Goal: Task Accomplishment & Management: Manage account settings

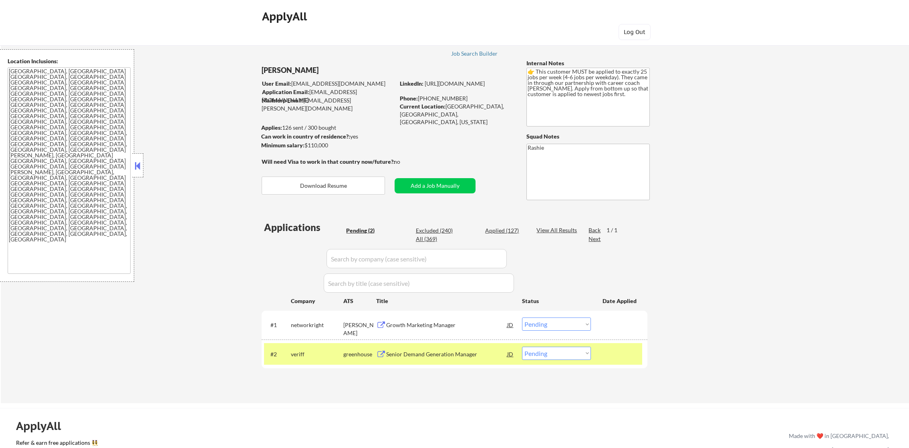
select select ""pending""
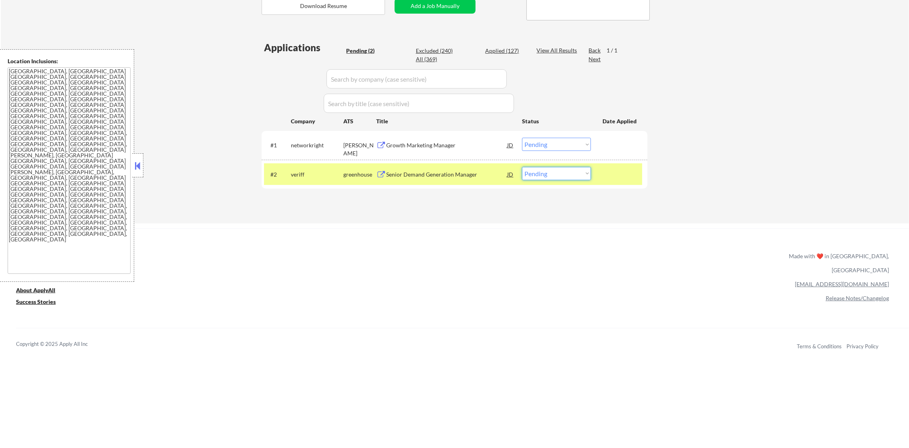
click at [561, 175] on select "Choose an option... Pending Applied Excluded (Questions) Excluded (Expired) Exc…" at bounding box center [556, 173] width 69 height 13
select select ""applied""
click at [522, 167] on select "Choose an option... Pending Applied Excluded (Questions) Excluded (Expired) Exc…" at bounding box center [556, 173] width 69 height 13
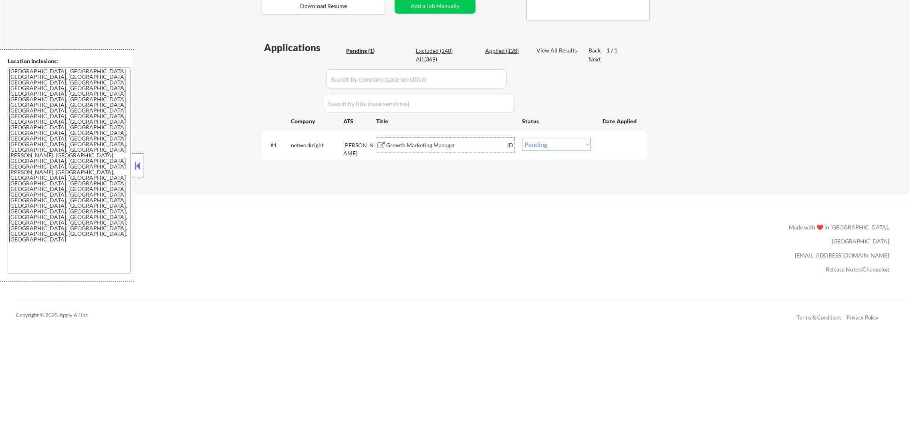
click at [436, 141] on div "Growth Marketing Manager" at bounding box center [446, 145] width 121 height 8
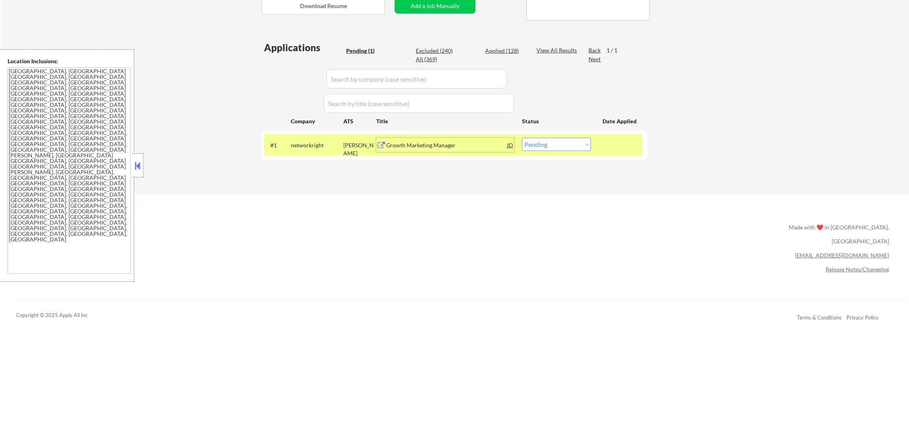
click at [578, 148] on select "Choose an option... Pending Applied Excluded (Questions) Excluded (Expired) Exc…" at bounding box center [556, 144] width 69 height 13
select select ""excluded__location_""
click at [522, 138] on select "Choose an option... Pending Applied Excluded (Questions) Excluded (Expired) Exc…" at bounding box center [556, 144] width 69 height 13
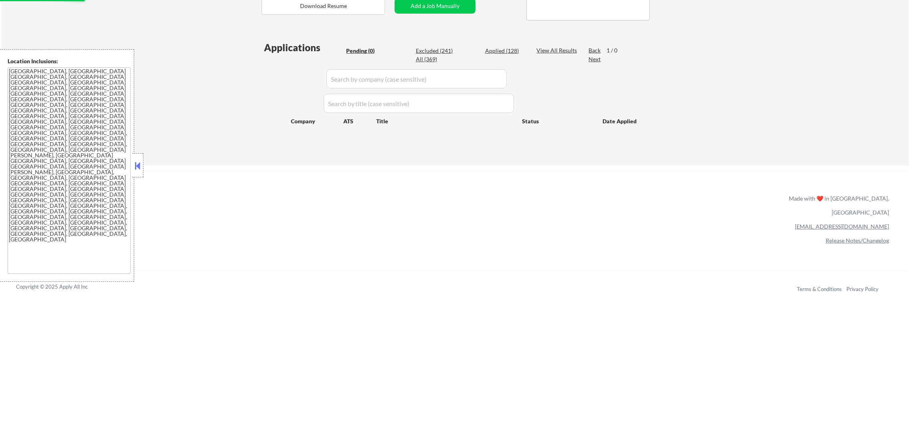
click at [300, 143] on div "Applications Pending (0) Excluded (241) Applied (128) All (369) View All Result…" at bounding box center [454, 96] width 386 height 110
click at [446, 48] on div "Excluded (241)" at bounding box center [436, 51] width 40 height 8
select select ""excluded__expired_""
select select ""excluded""
select select ""excluded__expired_""
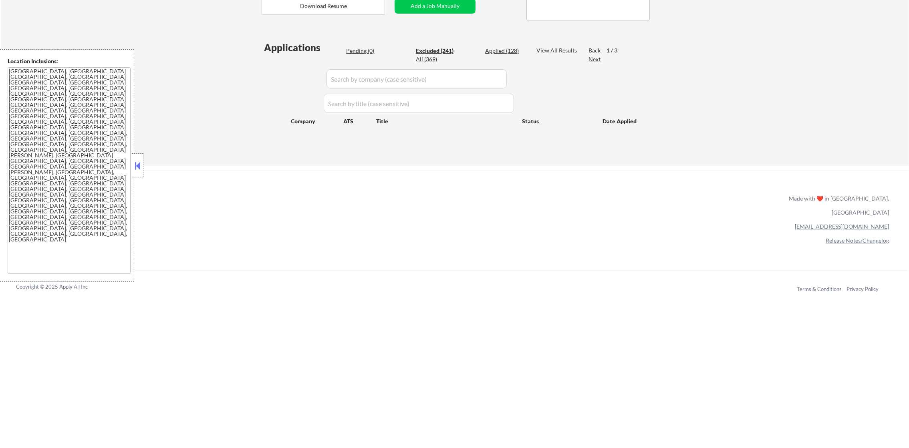
select select ""excluded__other_""
select select ""excluded__location_""
select select ""excluded__bad_match_""
select select ""excluded__expired_""
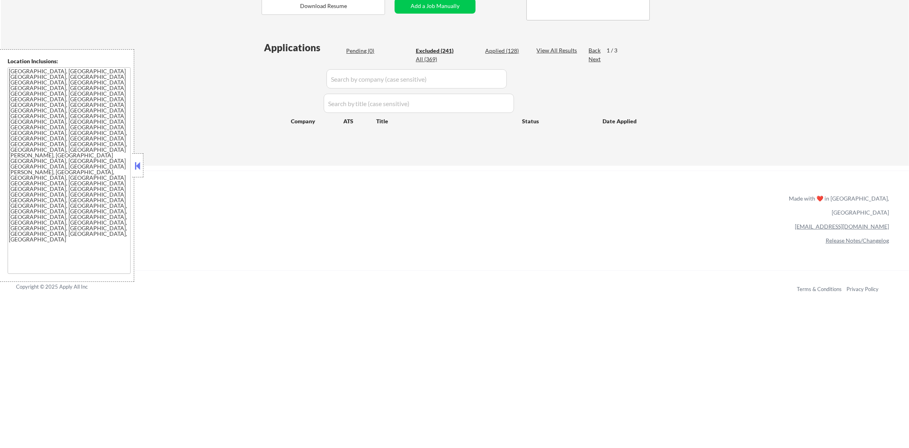
select select ""excluded__expired_""
select select ""excluded__location_""
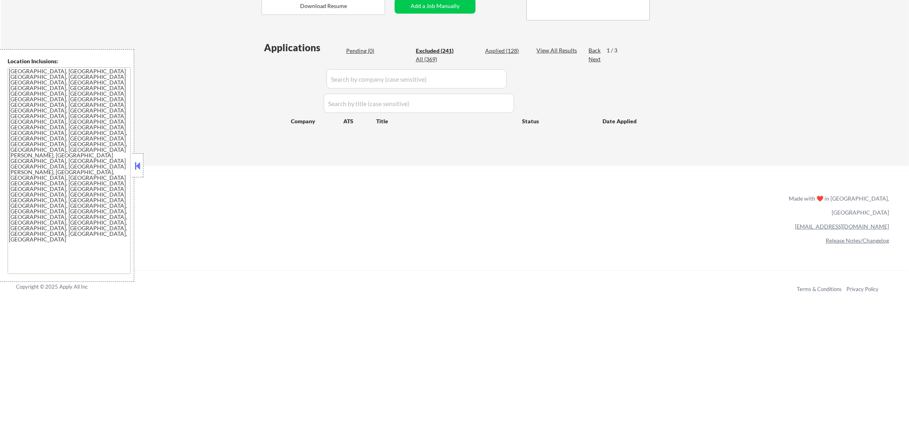
select select ""excluded__salary_""
select select ""excluded__expired_""
select select ""excluded__other_""
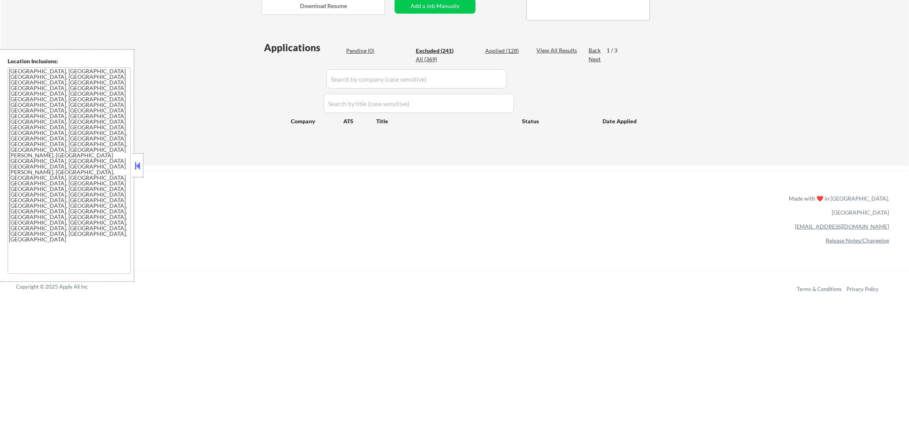
select select ""excluded__expired_""
select select ""excluded__other_""
select select ""excluded__expired_""
select select ""excluded__location_""
select select ""excluded__other_""
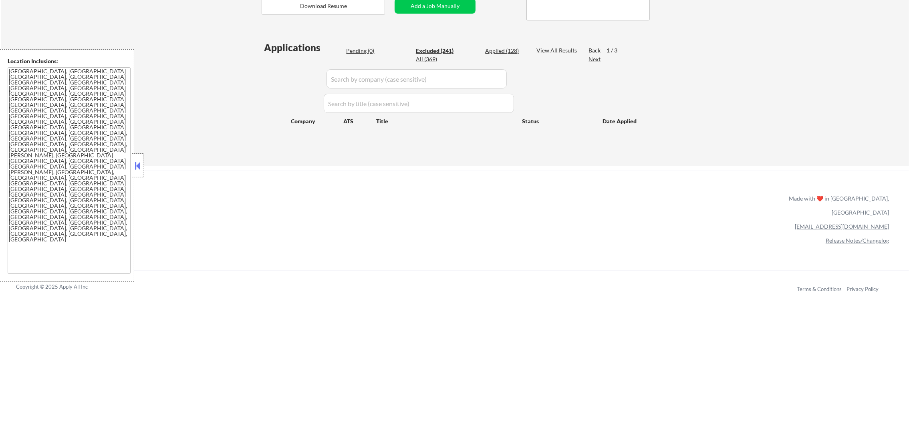
select select ""excluded__location_""
select select ""excluded__expired_""
select select ""excluded__location_""
select select ""excluded""
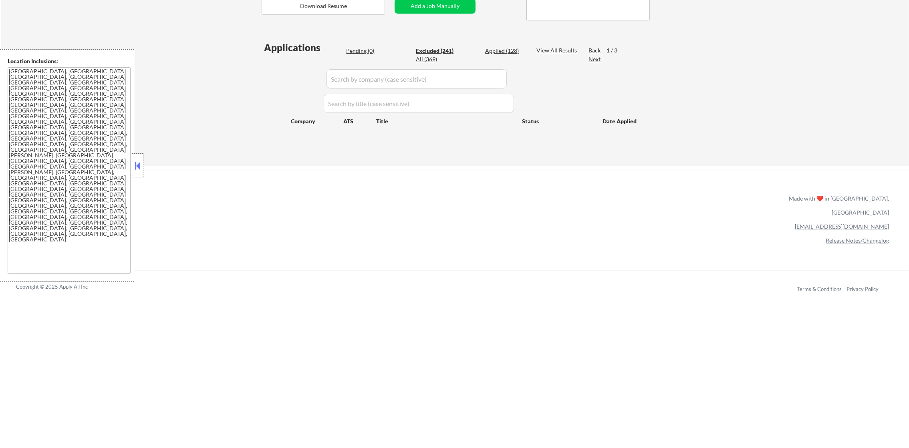
select select ""excluded__expired_""
select select ""excluded__bad_match_""
select select ""excluded__expired_""
select select ""excluded__bad_match_""
select select ""excluded__expired_""
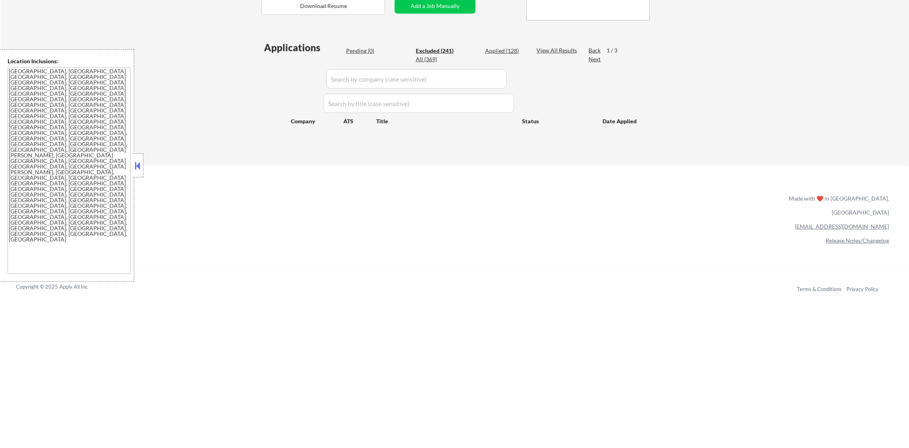
select select ""excluded__bad_match_""
select select ""excluded__location_""
select select ""excluded__bad_match_""
select select ""excluded__location_""
select select ""excluded__expired_""
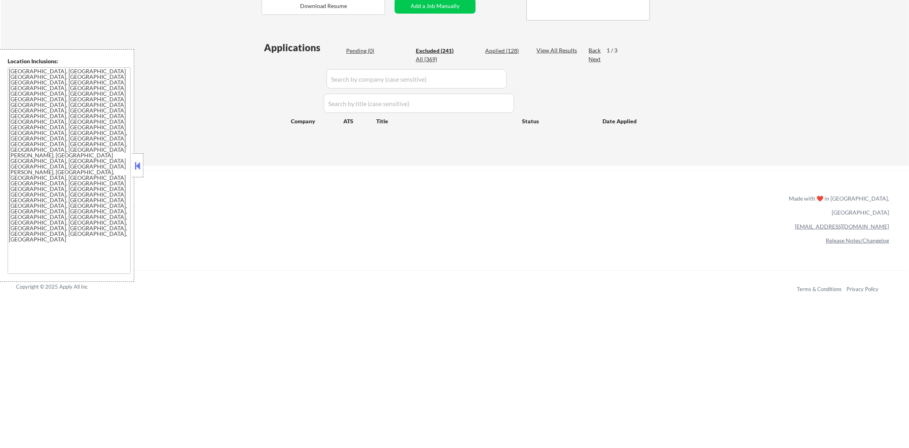
select select ""excluded__location_""
select select ""excluded""
select select ""excluded__expired_""
select select ""excluded__salary_""
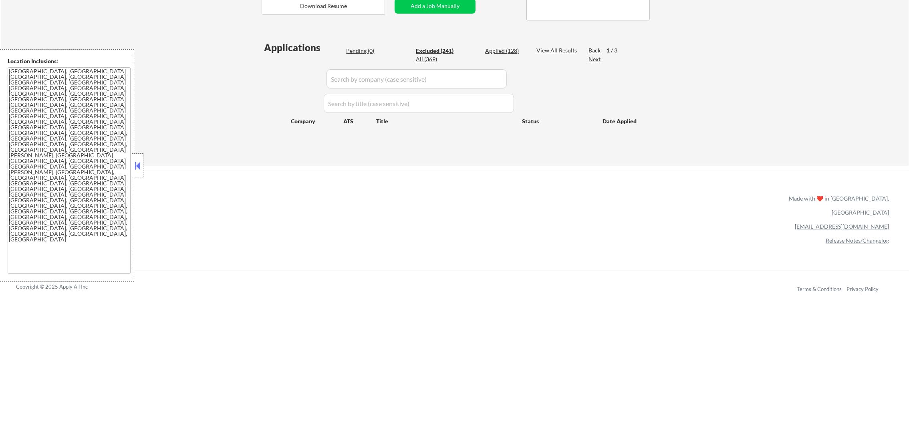
select select ""excluded__location_""
select select ""excluded""
select select ""excluded__location_""
select select ""excluded__expired_""
select select ""excluded__location_""
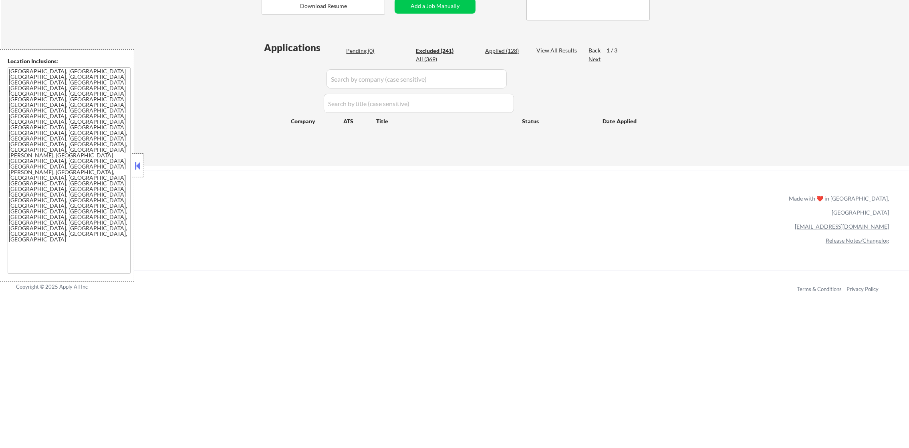
select select ""excluded__other_""
select select ""excluded__expired_""
select select ""excluded__location_""
select select ""excluded__expired_""
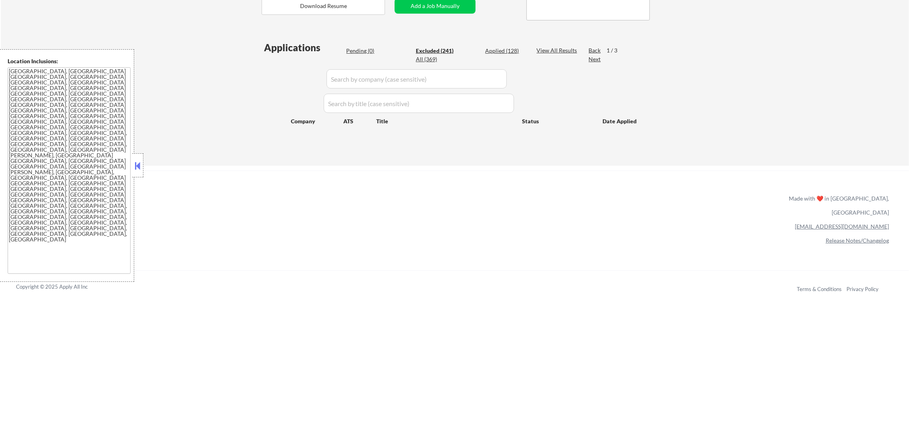
select select ""excluded__expired_""
select select ""excluded""
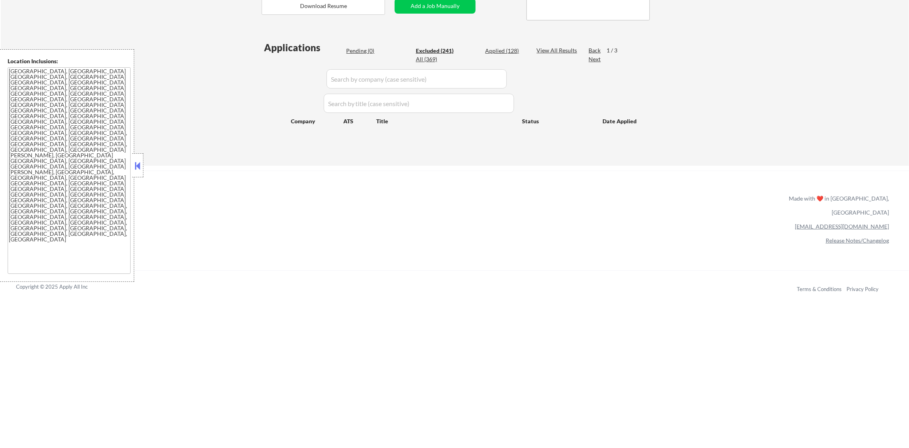
select select ""excluded__salary_""
select select ""excluded__expired_""
select select ""excluded__location_""
select select ""excluded__expired_""
select select ""excluded__location_""
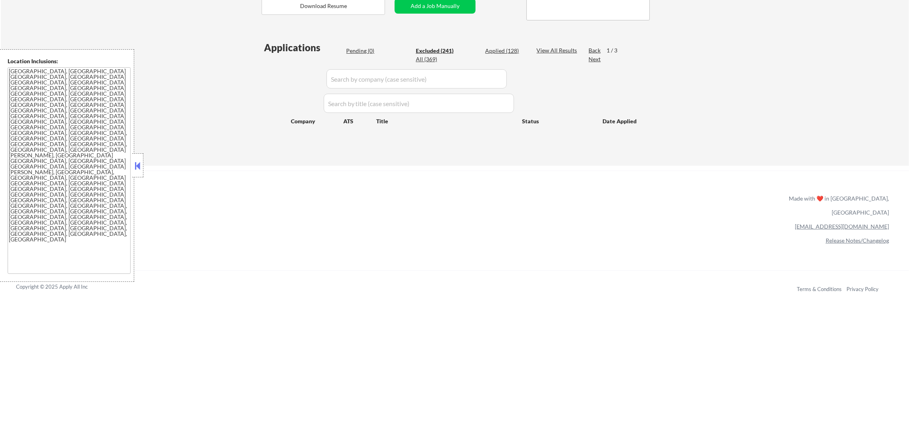
select select ""excluded__expired_""
select select ""excluded__other_""
select select ""excluded__expired_""
select select ""excluded__location_""
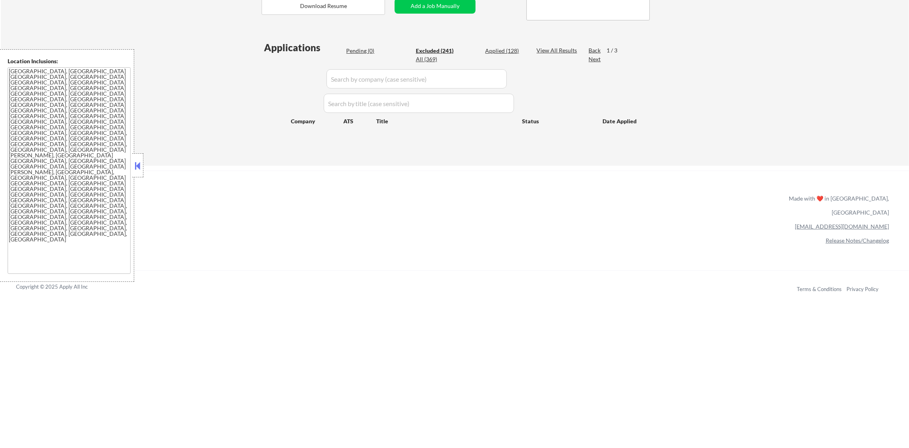
select select ""excluded__location_""
select select ""excluded__expired_""
select select ""excluded__location_""
select select ""excluded__other_""
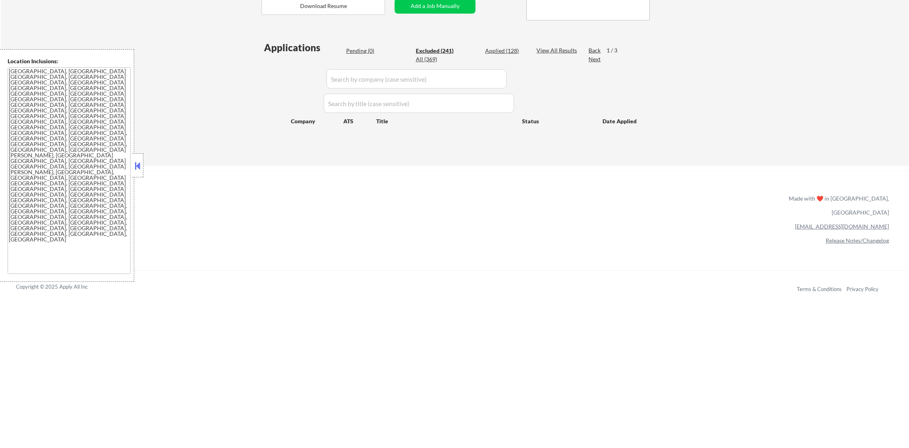
select select ""excluded__bad_match_""
select select ""excluded__expired_""
select select ""excluded__bad_match_""
select select ""excluded__blocklist_""
select select ""excluded__salary_""
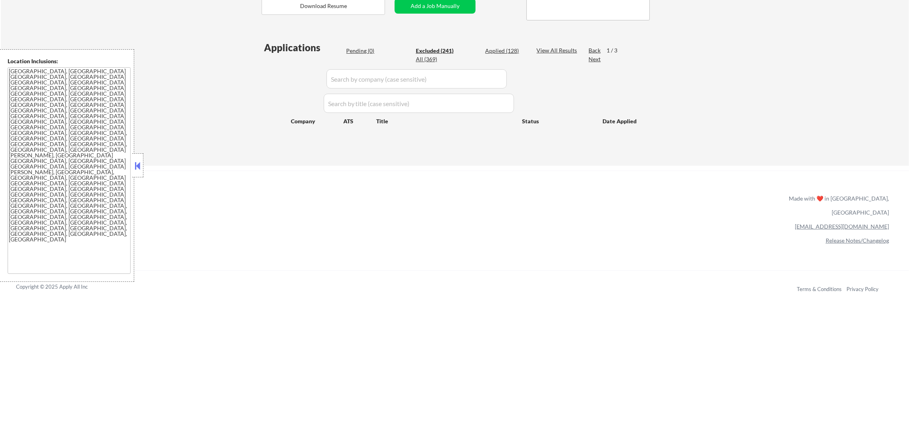
select select ""excluded__salary_""
select select ""excluded__bad_match_""
select select ""excluded__expired_""
select select ""excluded__bad_match_""
select select ""excluded__expired_""
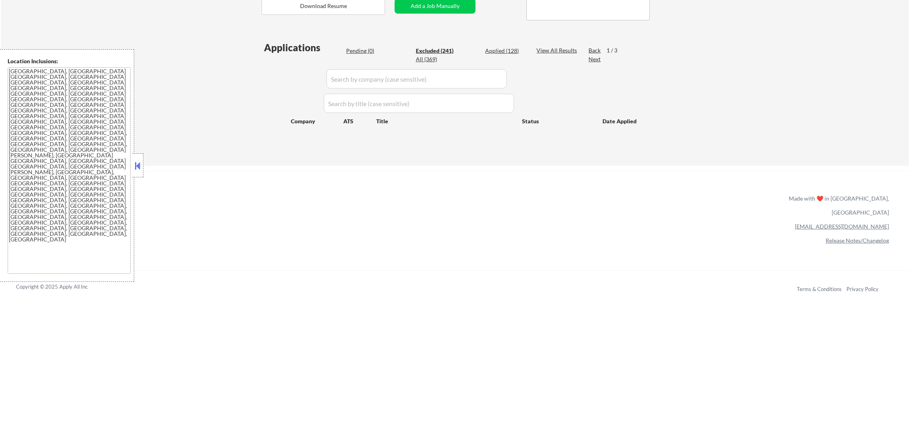
select select ""excluded__location_""
select select ""excluded""
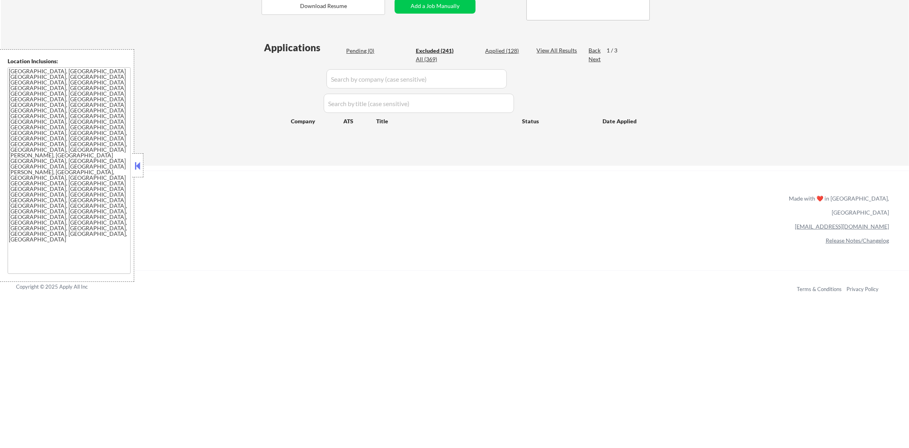
select select ""excluded__salary_""
select select ""excluded__location_""
select select ""excluded__salary_""
select select ""excluded__other_""
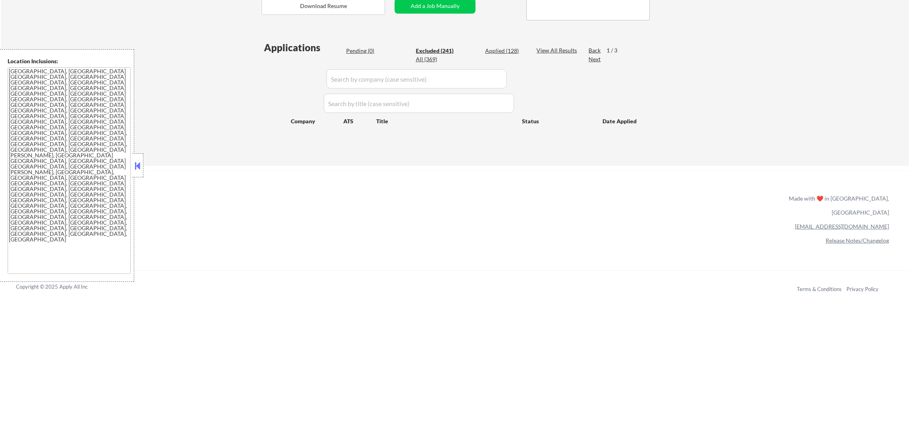
select select ""excluded__location_""
select select ""excluded__bad_match_""
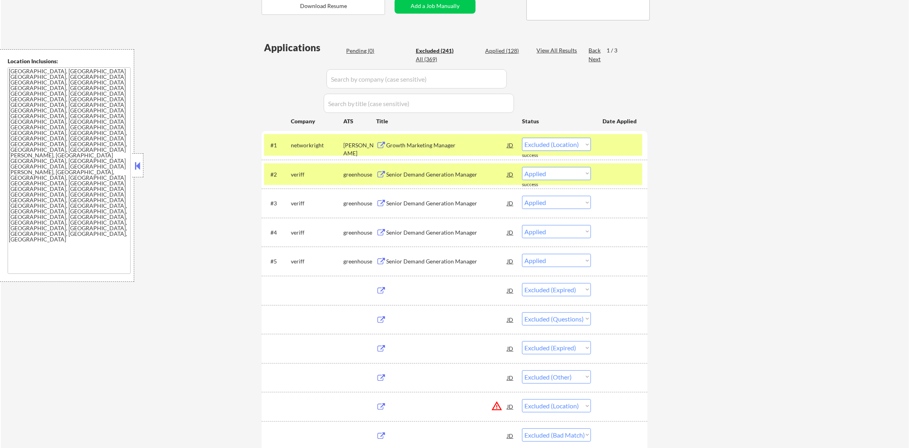
select select ""excluded""
select select ""excluded__salary_""
select select ""excluded__expired_""
select select ""excluded__location_""
select select ""excluded""
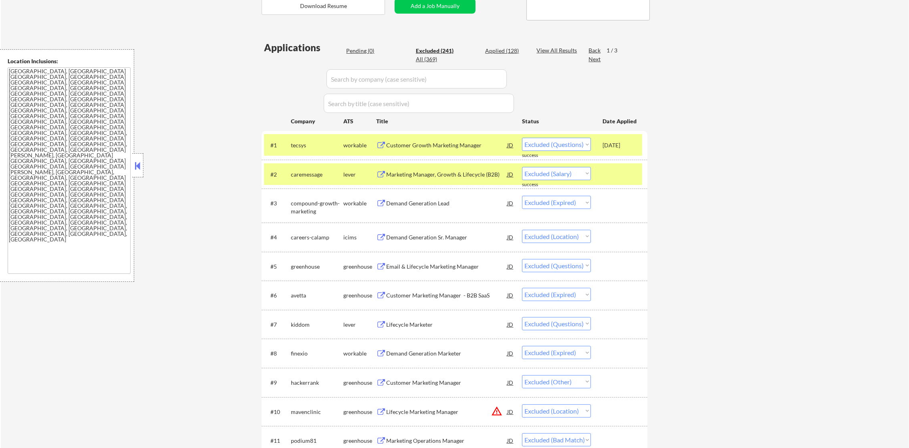
click at [320, 146] on div "tecsys" at bounding box center [317, 145] width 52 height 8
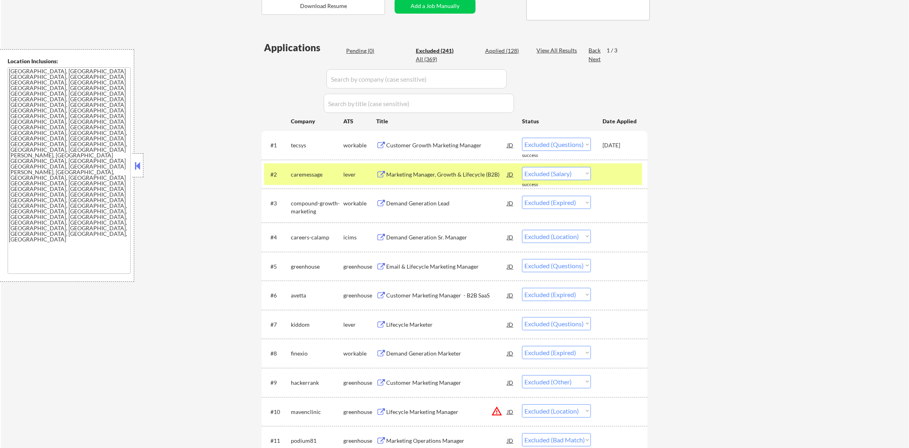
click at [301, 164] on div "#2 caremessage lever Marketing Manager, Growth & Lifecycle (B2B) JD Choose an o…" at bounding box center [453, 174] width 378 height 22
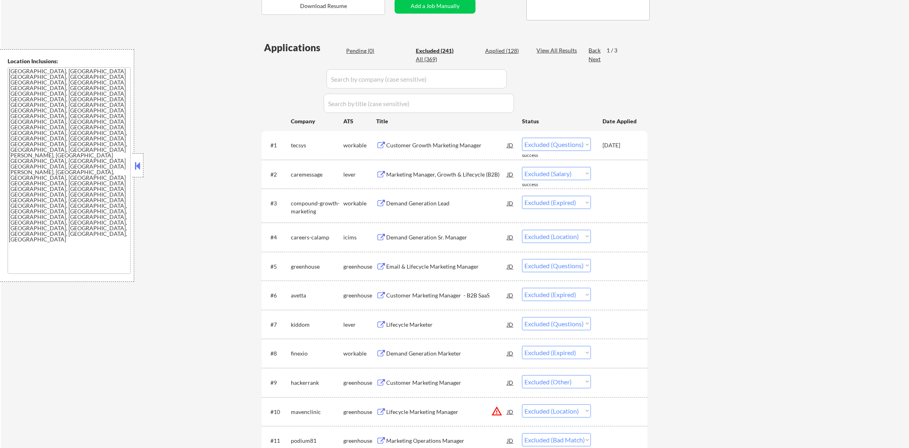
click at [517, 50] on div "Applied (128)" at bounding box center [505, 51] width 40 height 8
select select ""applied""
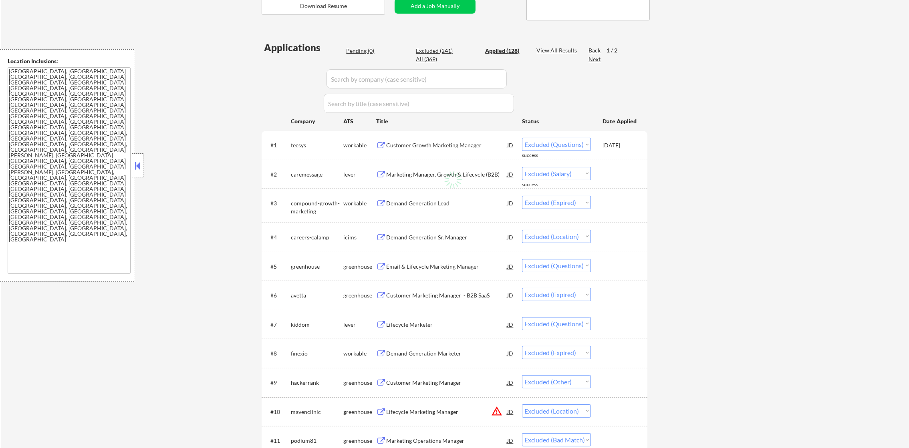
select select ""applied""
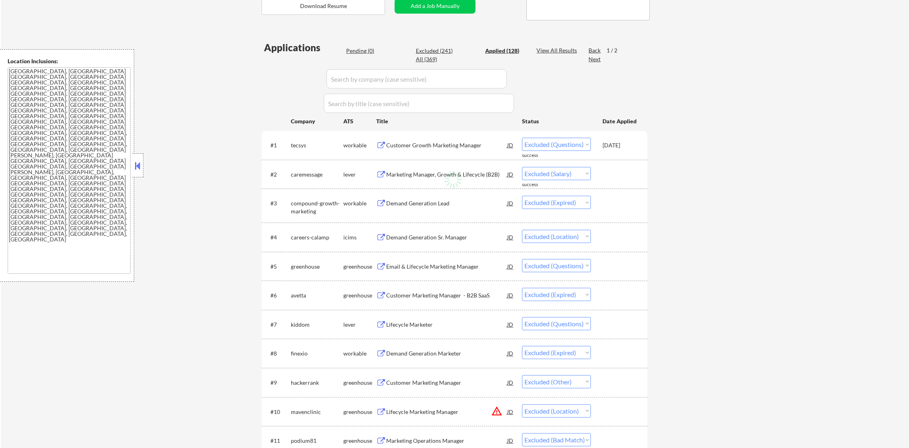
select select ""applied""
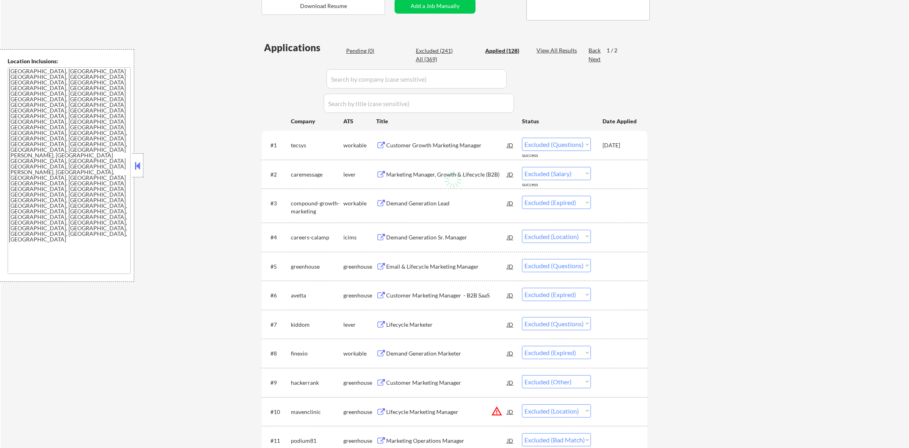
select select ""applied""
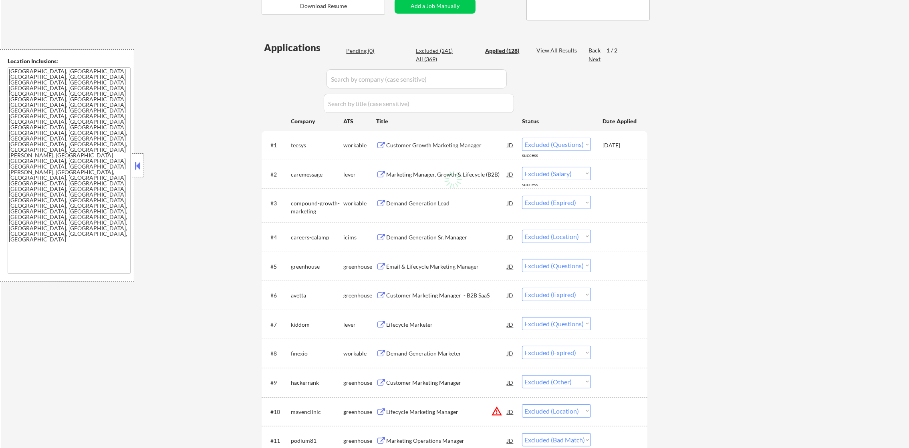
select select ""applied""
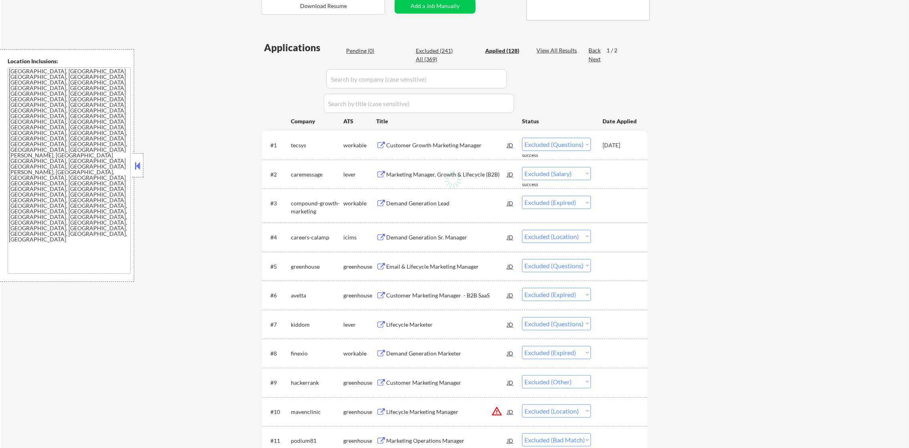
select select ""applied""
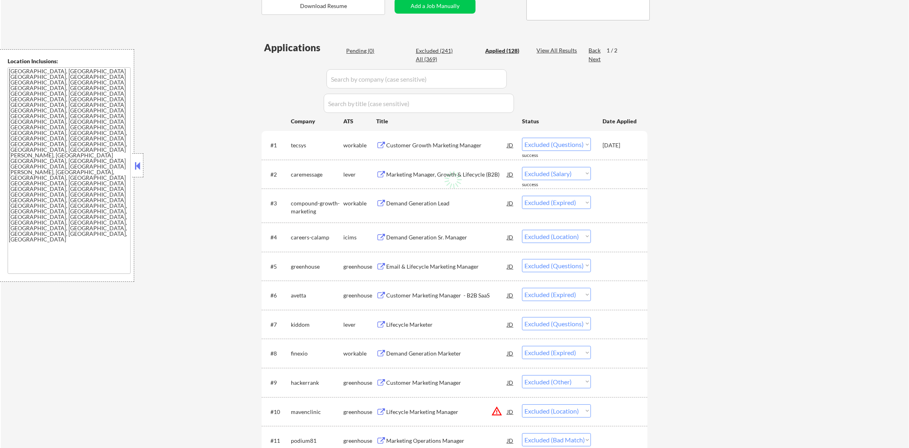
select select ""applied""
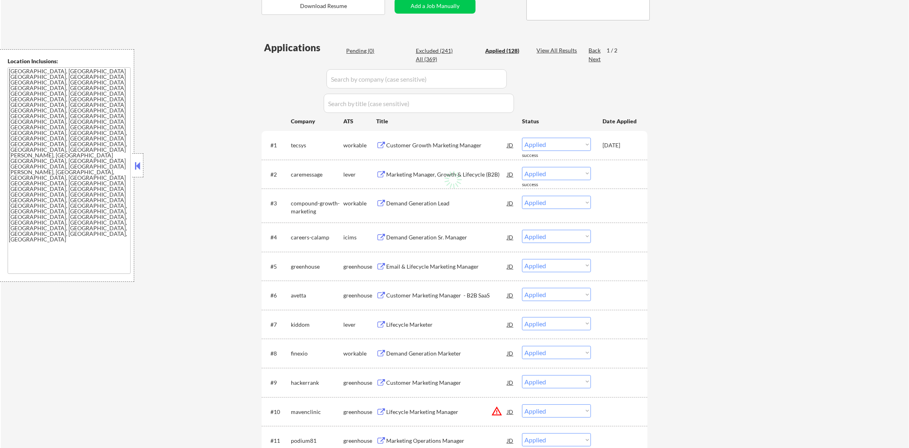
select select ""applied""
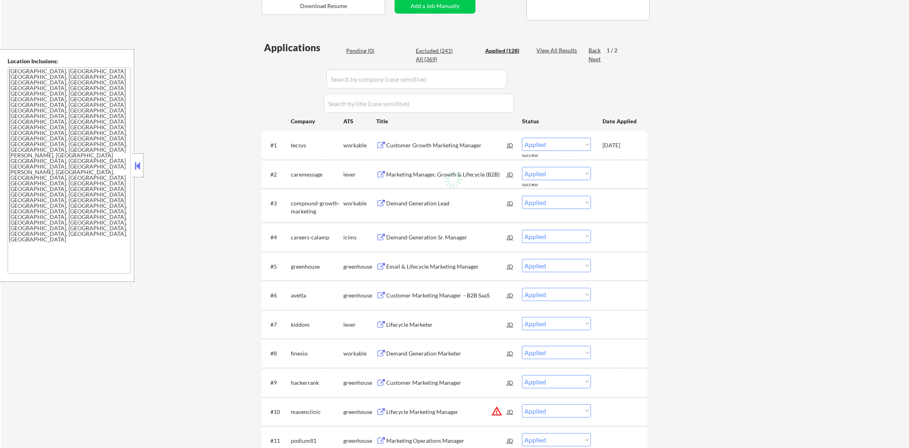
select select ""applied""
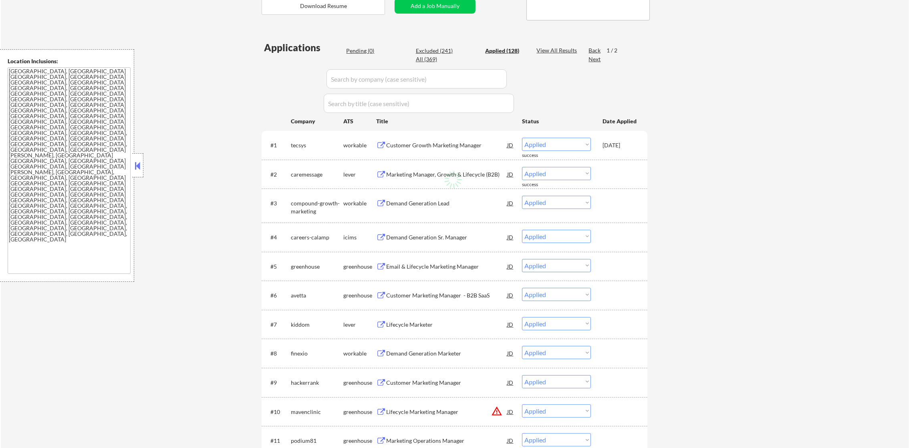
select select ""applied""
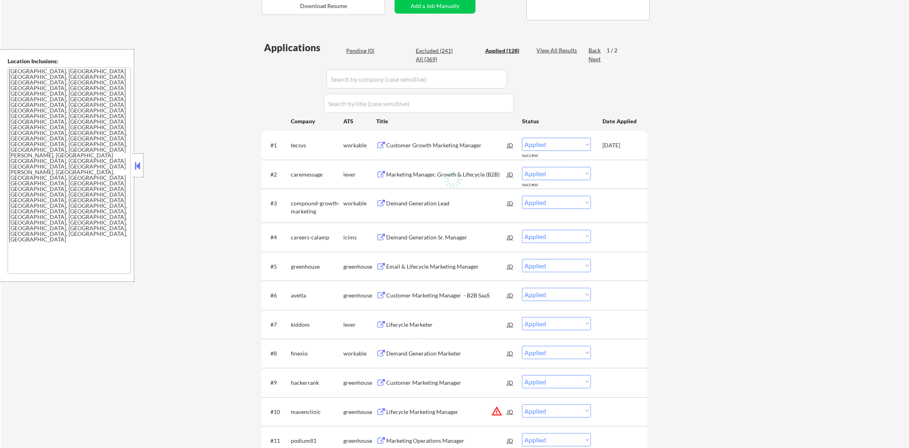
select select ""applied""
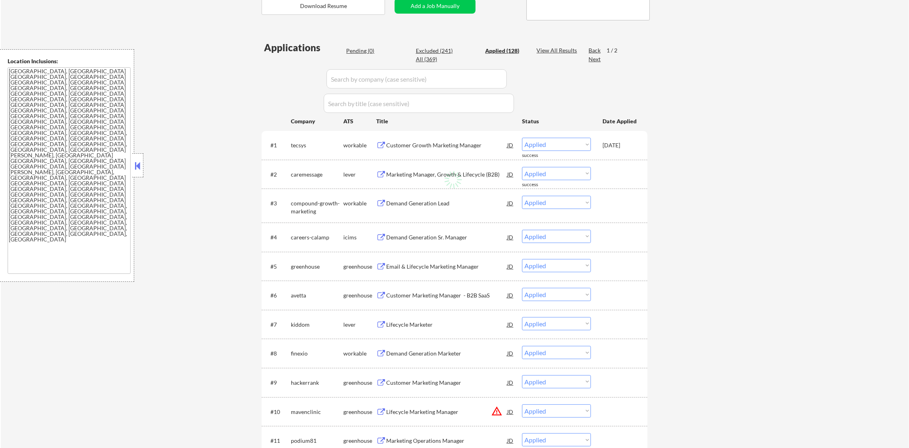
select select ""applied""
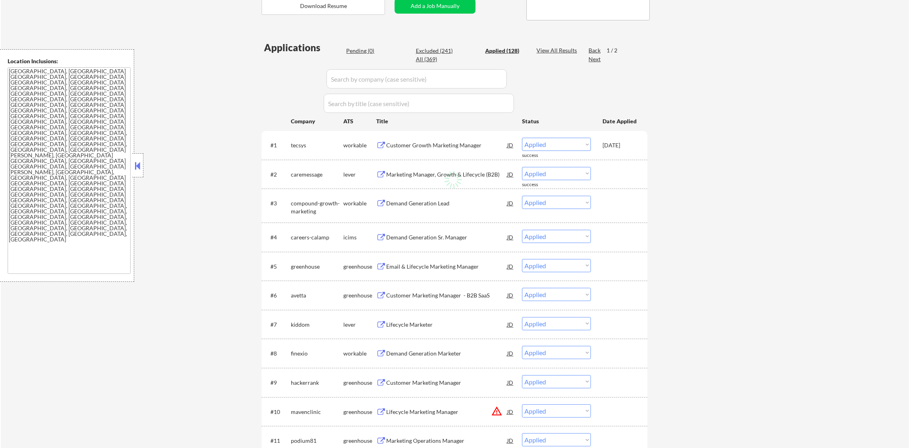
select select ""applied""
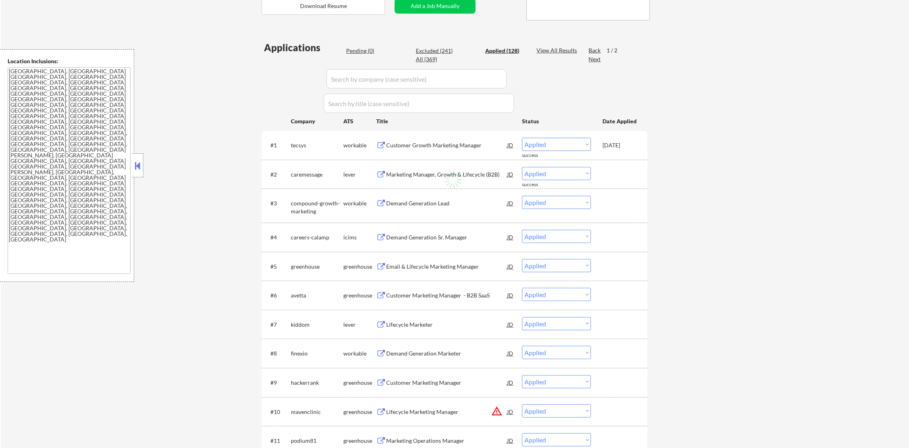
select select ""applied""
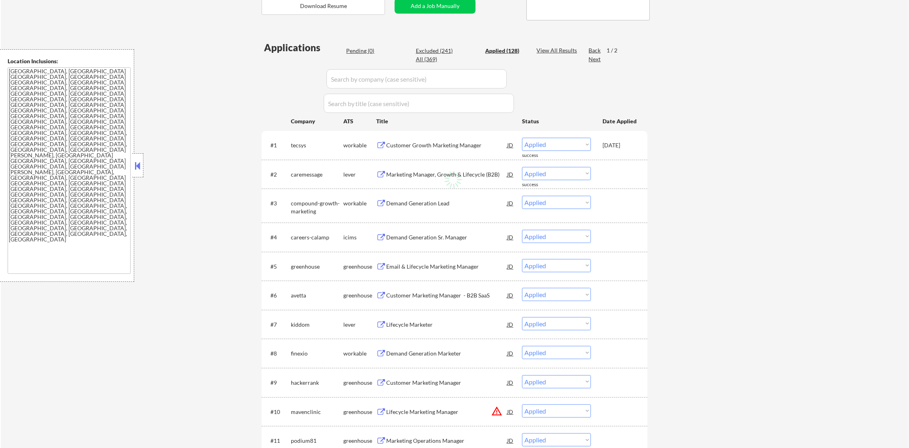
select select ""applied""
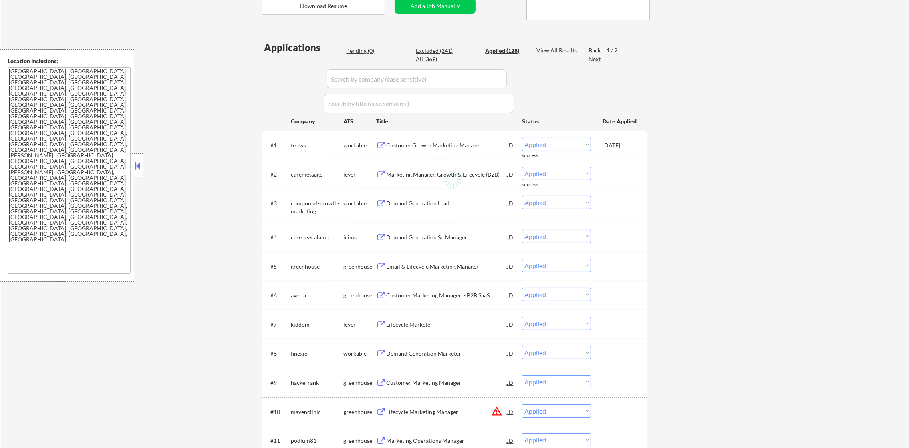
select select ""applied""
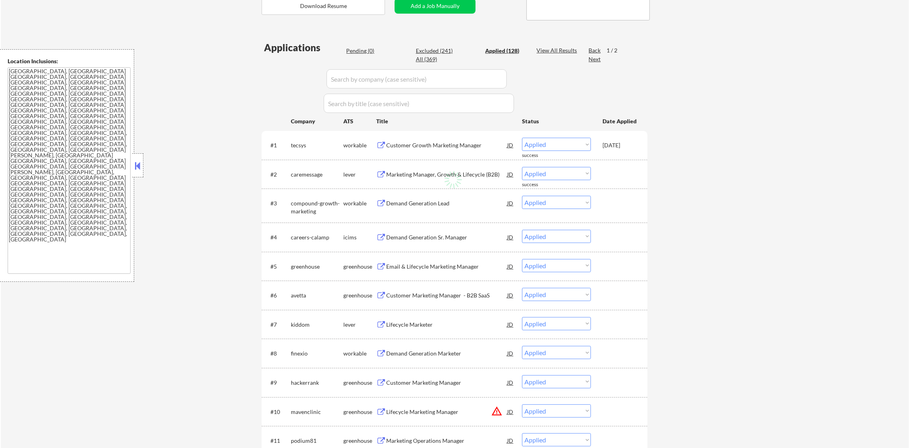
select select ""applied""
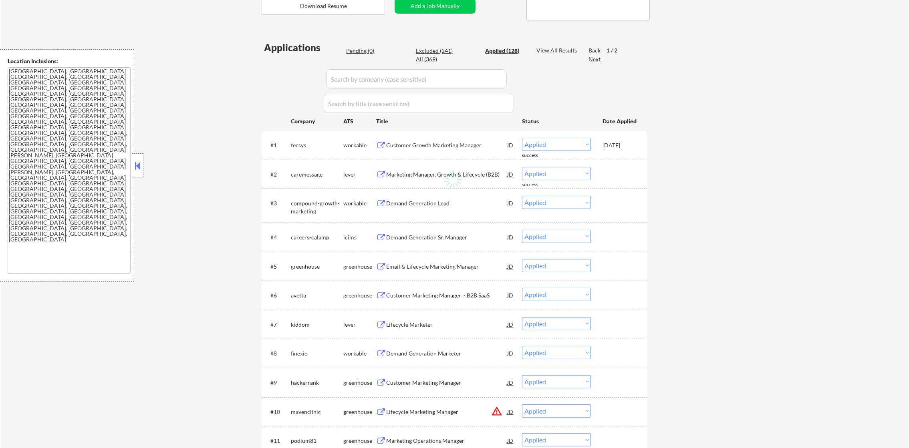
select select ""applied""
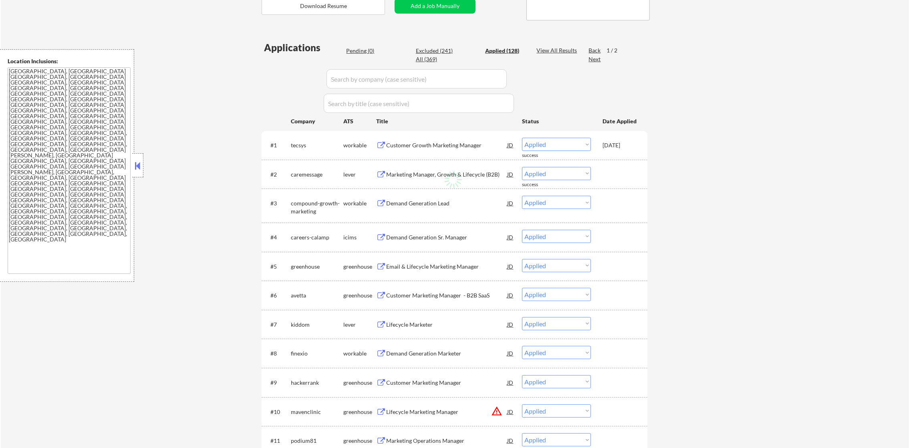
select select ""applied""
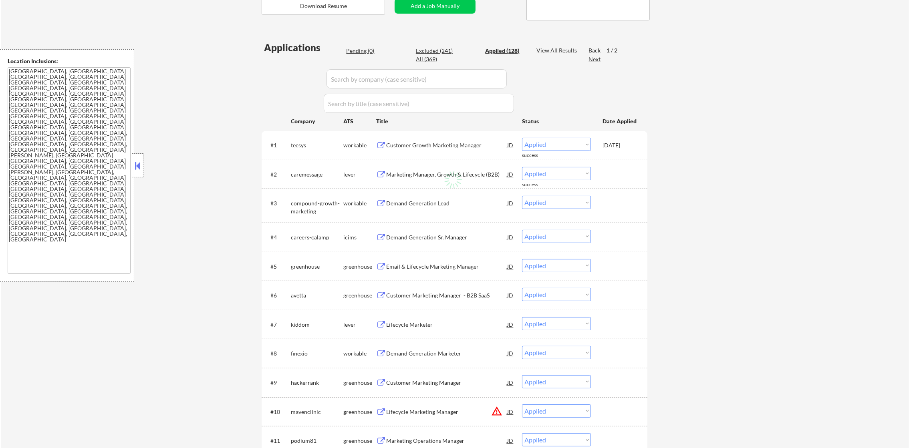
select select ""applied""
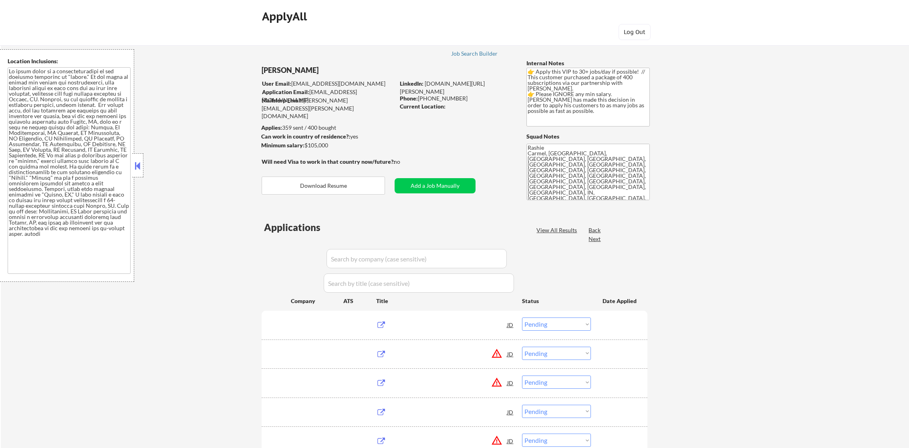
select select ""pending""
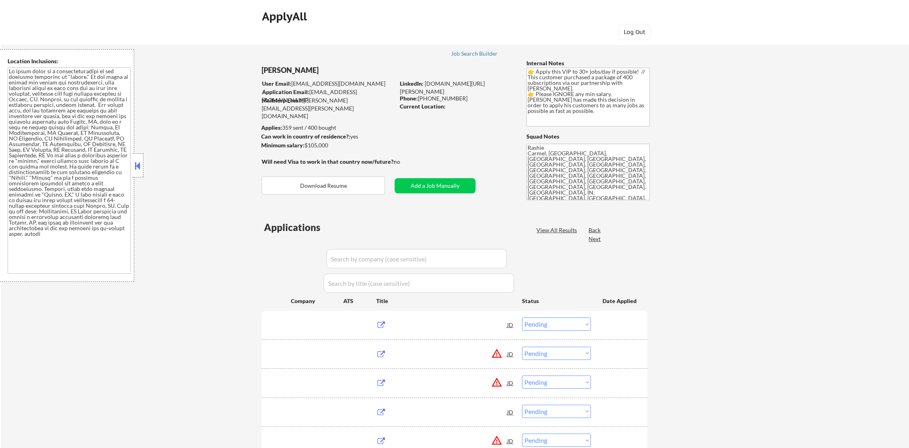
select select ""pending""
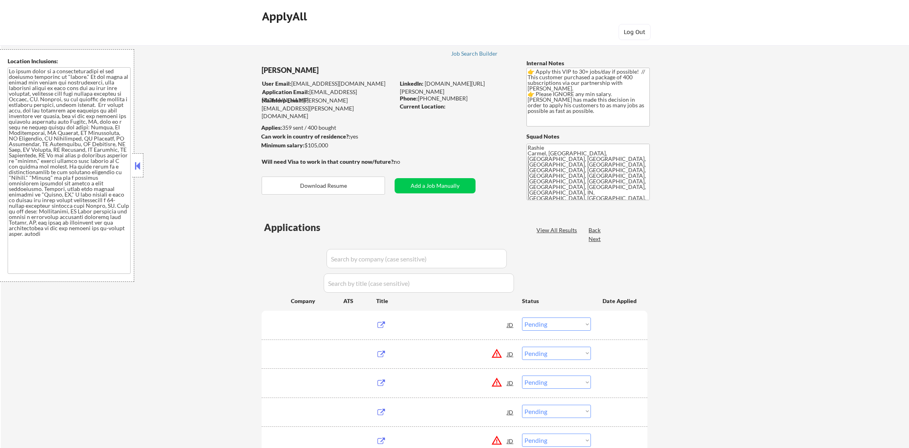
select select ""pending""
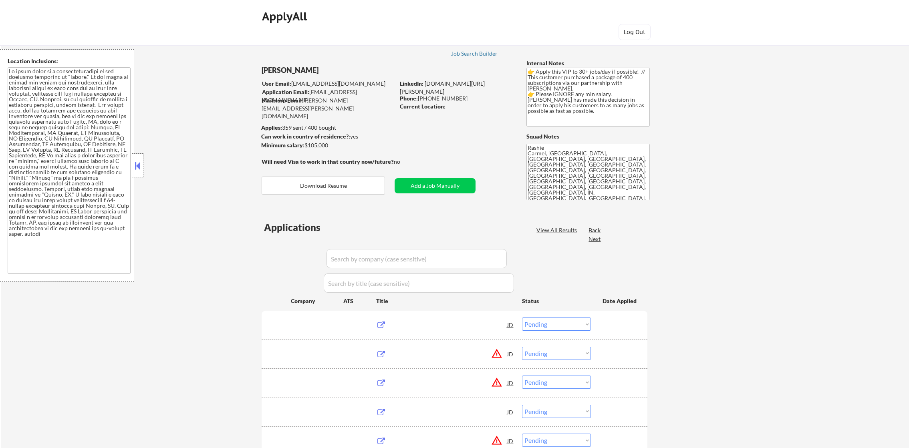
select select ""pending""
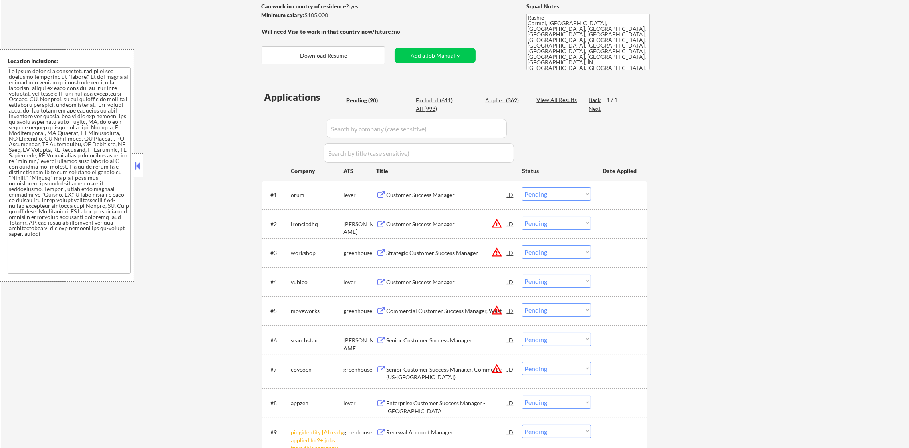
scroll to position [160, 0]
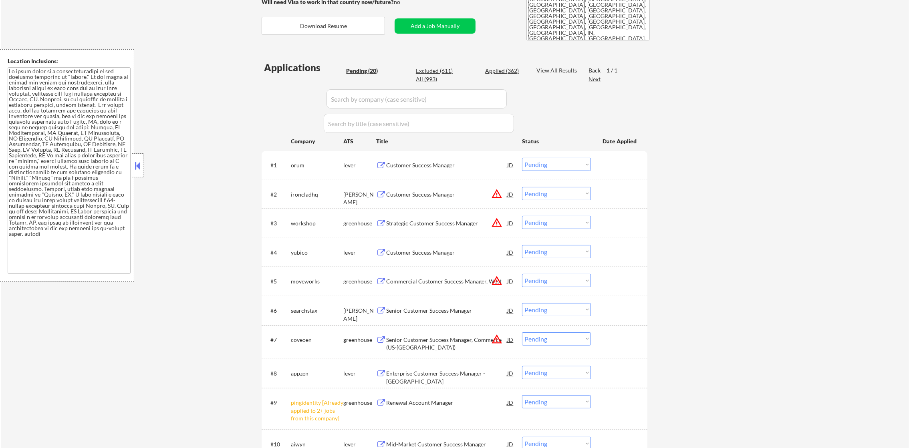
click at [498, 193] on button "warning_amber" at bounding box center [496, 193] width 11 height 11
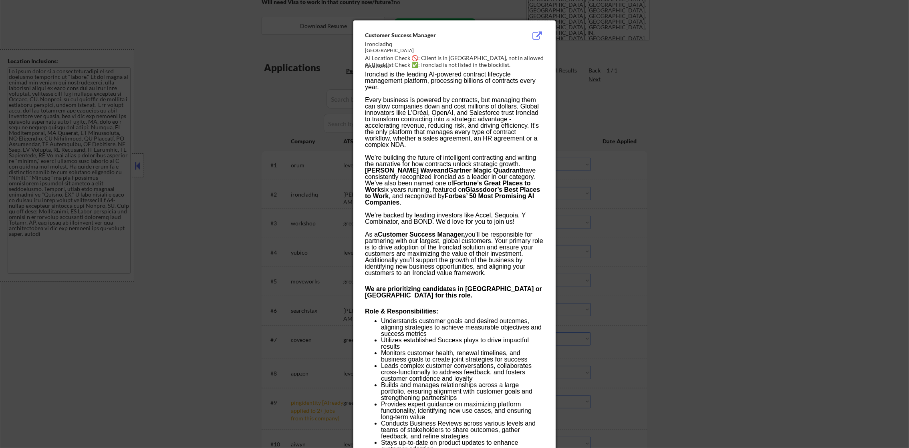
click at [651, 207] on div at bounding box center [454, 224] width 909 height 448
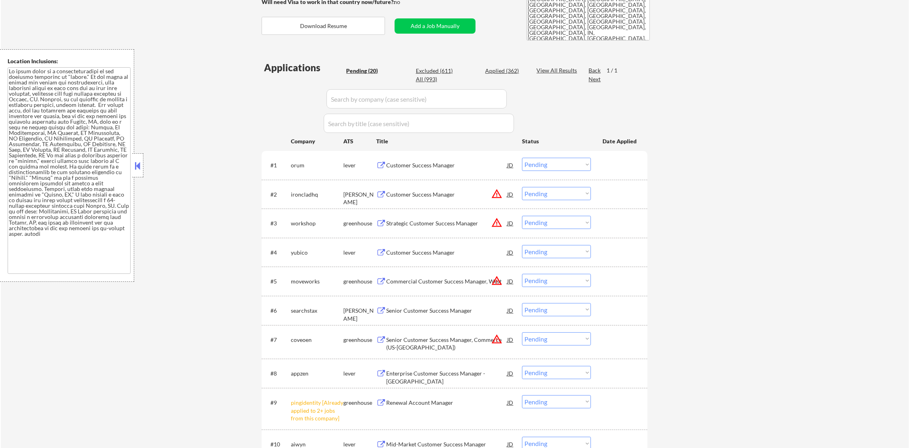
click at [552, 192] on select "Choose an option... Pending Applied Excluded (Questions) Excluded (Expired) Exc…" at bounding box center [556, 193] width 69 height 13
click at [522, 187] on select "Choose an option... Pending Applied Excluded (Questions) Excluded (Expired) Exc…" at bounding box center [556, 193] width 69 height 13
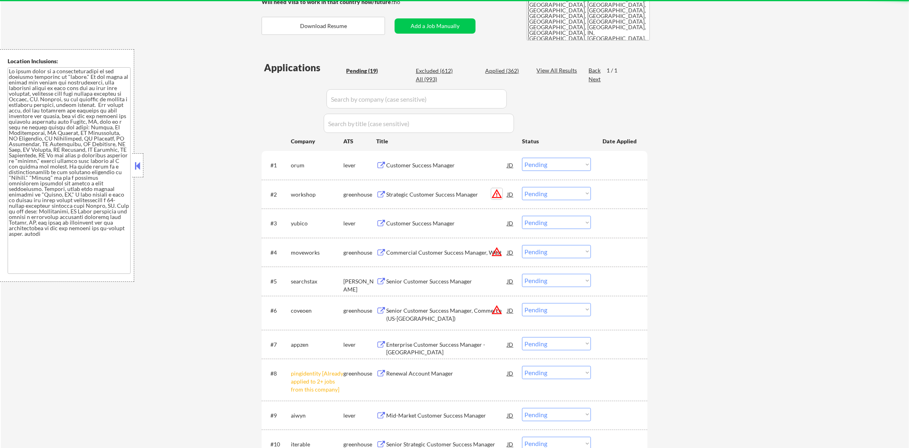
click at [497, 192] on button "warning_amber" at bounding box center [496, 193] width 11 height 11
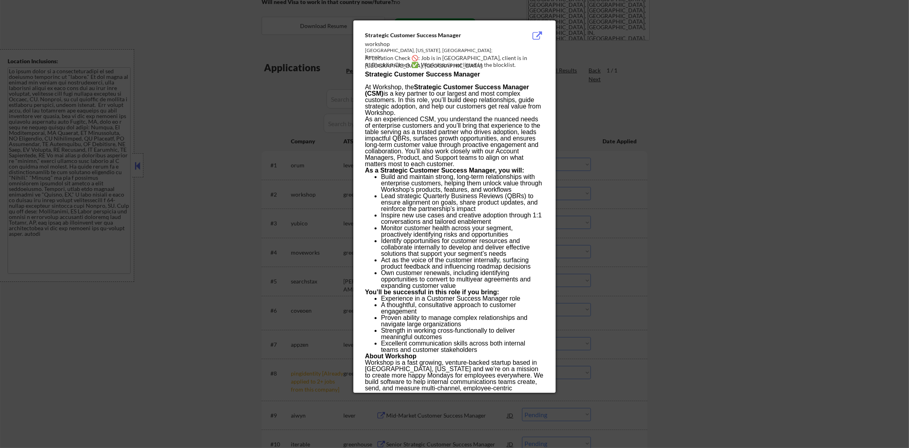
click at [614, 207] on div at bounding box center [454, 224] width 909 height 448
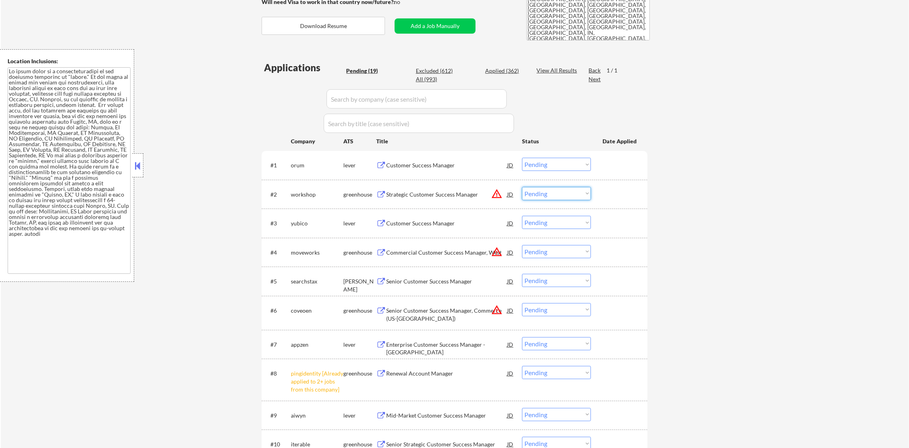
click at [555, 193] on select "Choose an option... Pending Applied Excluded (Questions) Excluded (Expired) Exc…" at bounding box center [556, 193] width 69 height 13
click at [522, 187] on select "Choose an option... Pending Applied Excluded (Questions) Excluded (Expired) Exc…" at bounding box center [556, 193] width 69 height 13
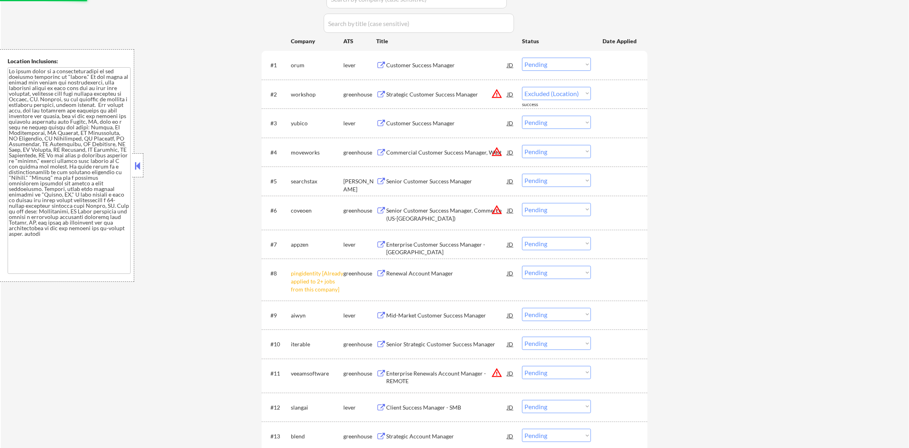
scroll to position [260, 0]
select select ""pending""
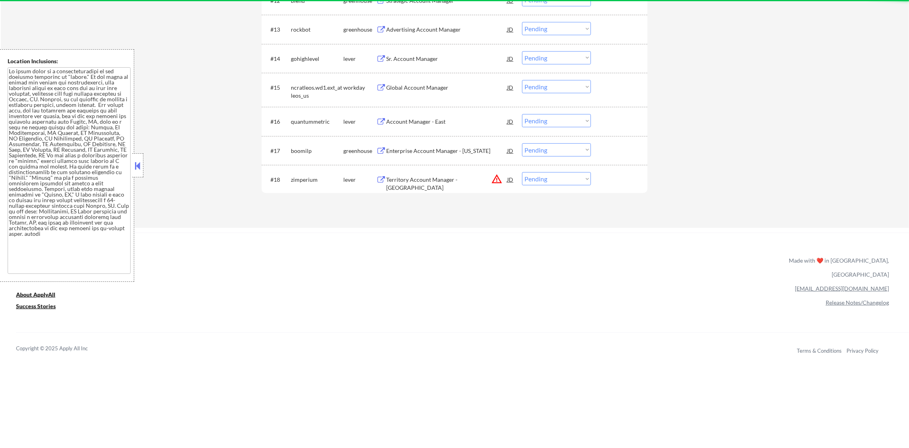
scroll to position [684, 0]
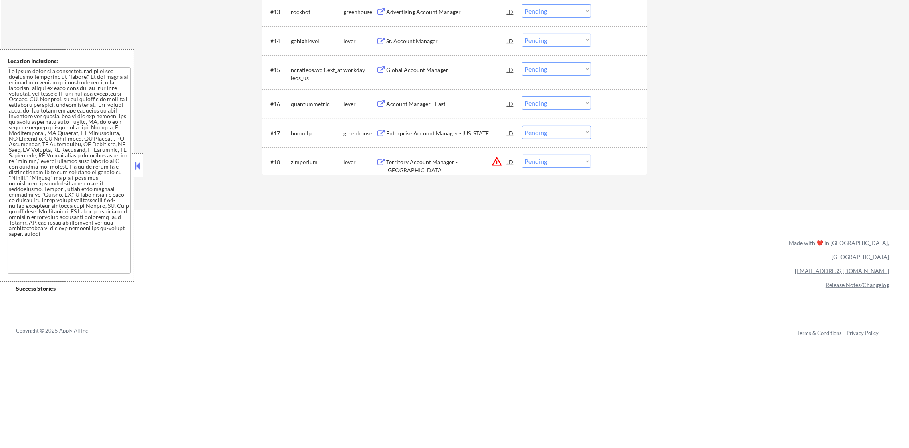
click at [539, 163] on select "Choose an option... Pending Applied Excluded (Questions) Excluded (Expired) Exc…" at bounding box center [556, 161] width 69 height 13
select select ""excluded__location_""
click at [522, 155] on select "Choose an option... Pending Applied Excluded (Questions) Excluded (Expired) Exc…" at bounding box center [556, 161] width 69 height 13
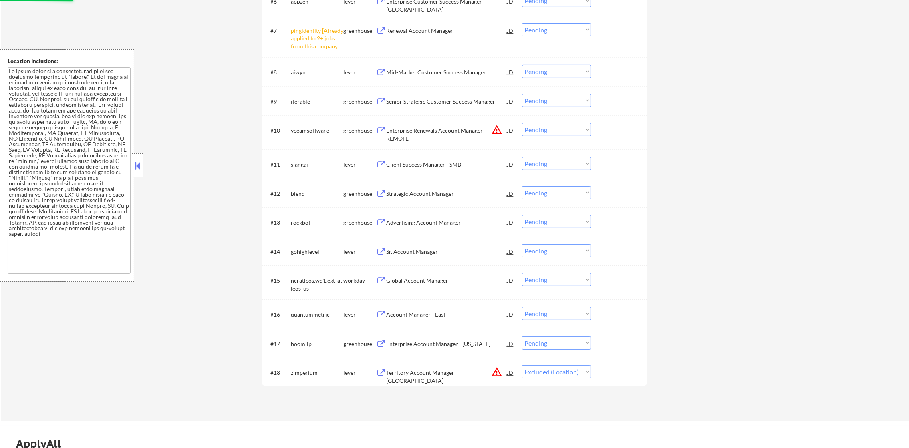
scroll to position [464, 0]
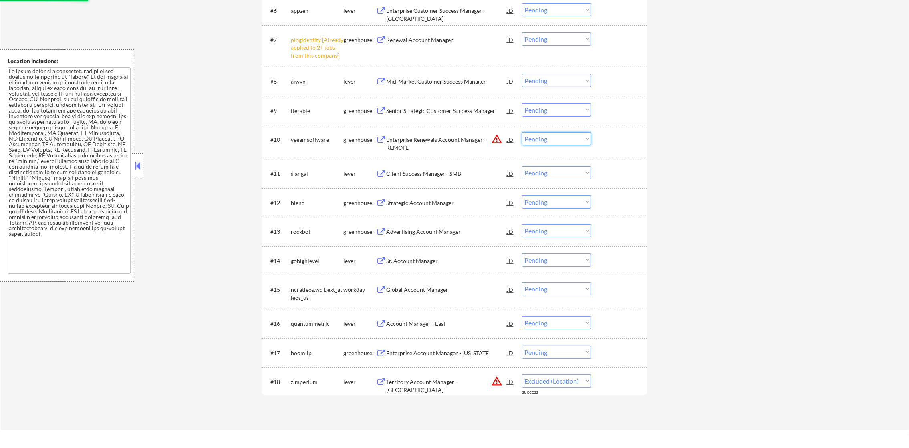
click at [559, 132] on select "Choose an option... Pending Applied Excluded (Questions) Excluded (Expired) Exc…" at bounding box center [556, 138] width 69 height 13
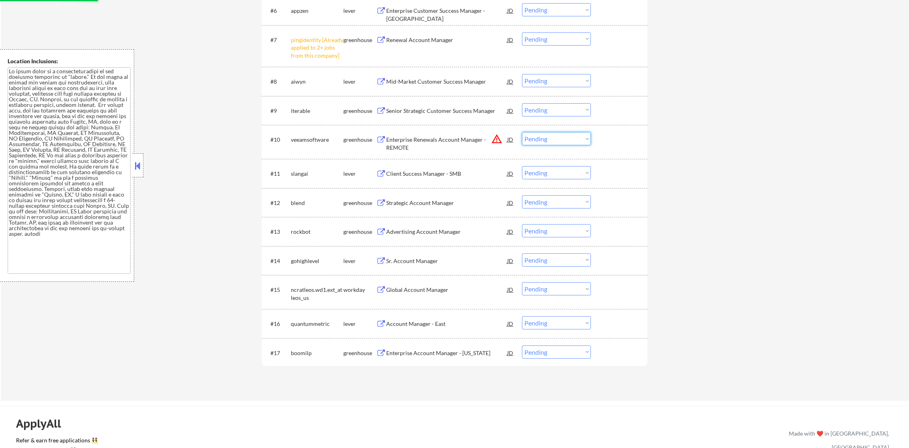
select select ""excluded__location_""
click at [522, 132] on select "Choose an option... Pending Applied Excluded (Questions) Excluded (Expired) Exc…" at bounding box center [556, 138] width 69 height 13
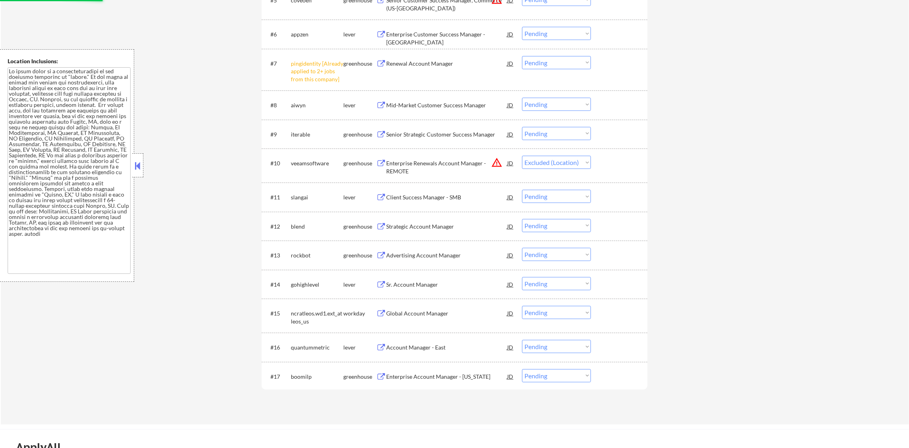
scroll to position [384, 0]
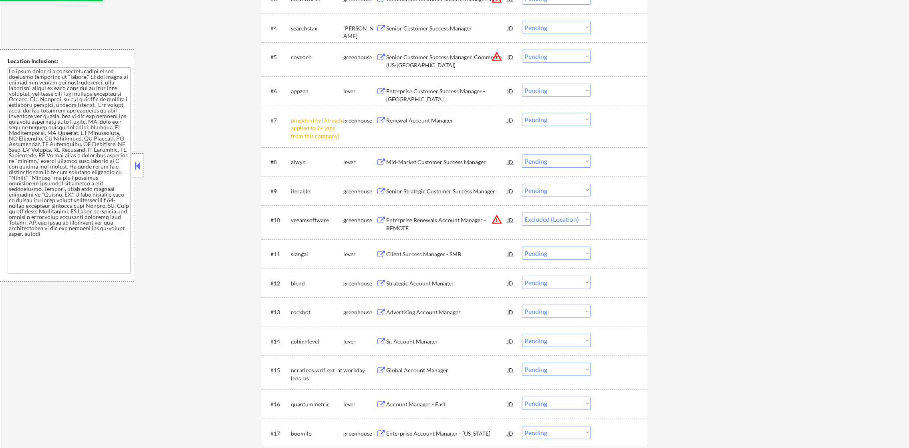
click at [554, 123] on select "Choose an option... Pending Applied Excluded (Questions) Excluded (Expired) Exc…" at bounding box center [556, 119] width 69 height 13
click at [522, 113] on select "Choose an option... Pending Applied Excluded (Questions) Excluded (Expired) Exc…" at bounding box center [556, 119] width 69 height 13
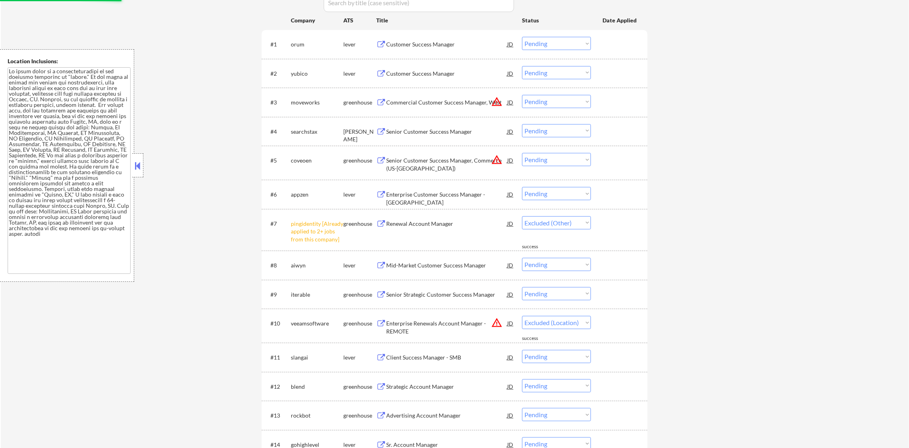
scroll to position [264, 0]
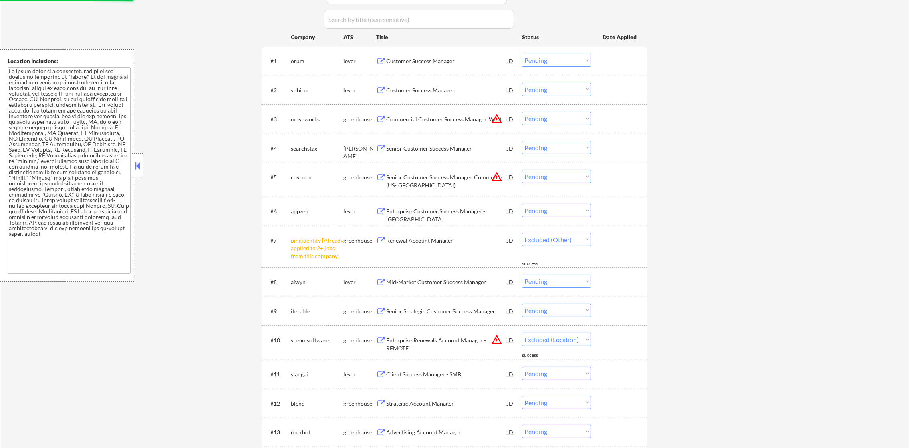
select select ""pending""
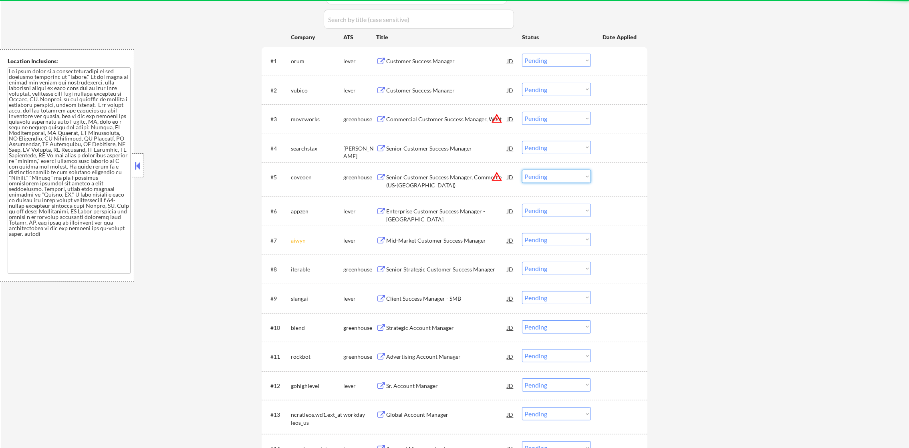
click at [551, 176] on select "Choose an option... Pending Applied Excluded (Questions) Excluded (Expired) Exc…" at bounding box center [556, 176] width 69 height 13
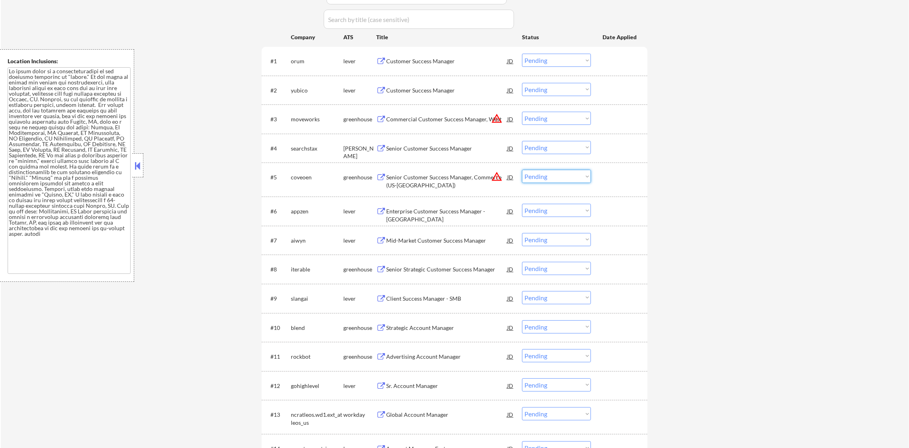
select select ""excluded__location_""
click at [522, 170] on select "Choose an option... Pending Applied Excluded (Questions) Excluded (Expired) Exc…" at bounding box center [556, 176] width 69 height 13
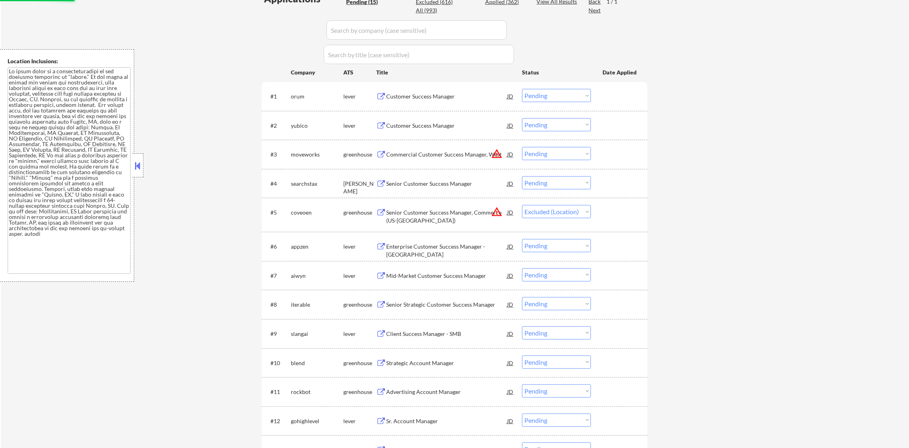
scroll to position [224, 0]
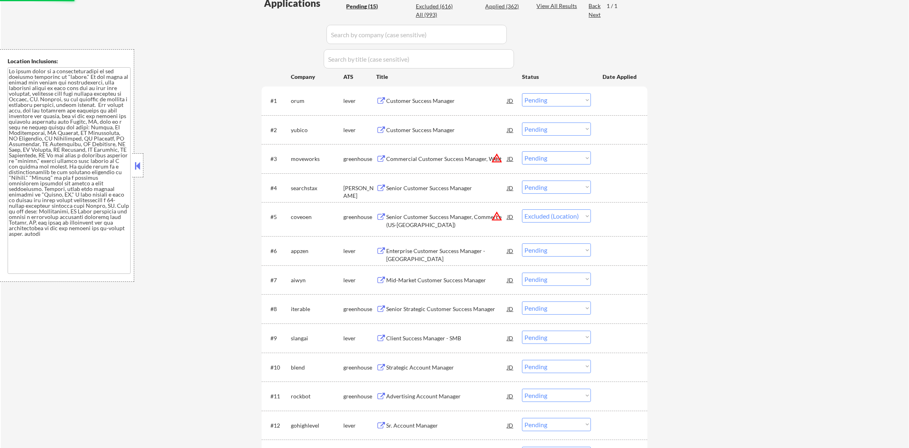
click at [551, 159] on select "Choose an option... Pending Applied Excluded (Questions) Excluded (Expired) Exc…" at bounding box center [556, 157] width 69 height 13
click at [522, 151] on select "Choose an option... Pending Applied Excluded (Questions) Excluded (Expired) Exc…" at bounding box center [556, 157] width 69 height 13
select select ""pending""
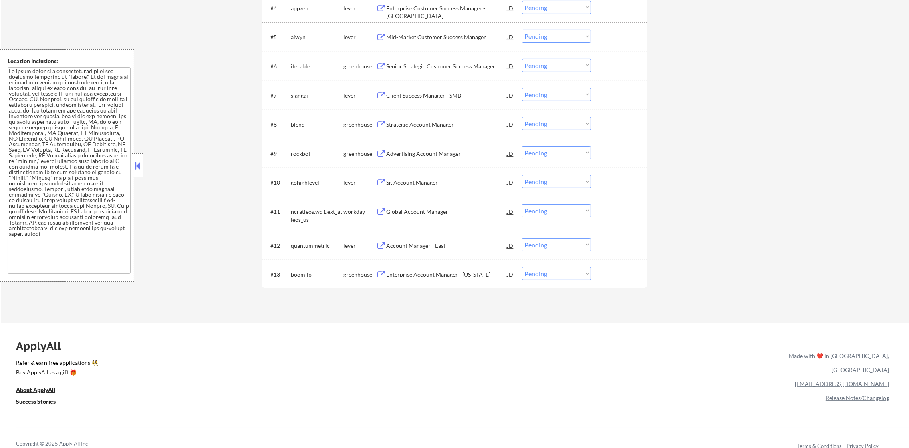
scroll to position [404, 0]
click at [255, 410] on div "ApplyAll Refer & earn free applications 👯‍♀️ Buy ApplyAll as a gift 🎁 About App…" at bounding box center [454, 396] width 909 height 127
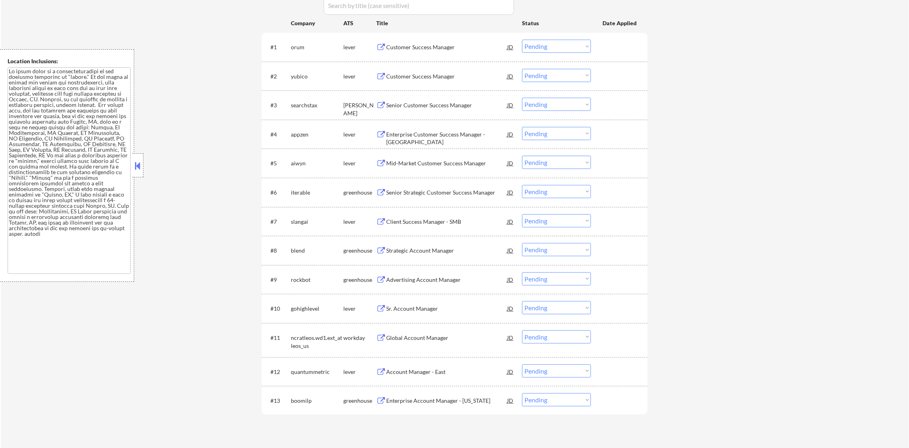
scroll to position [244, 0]
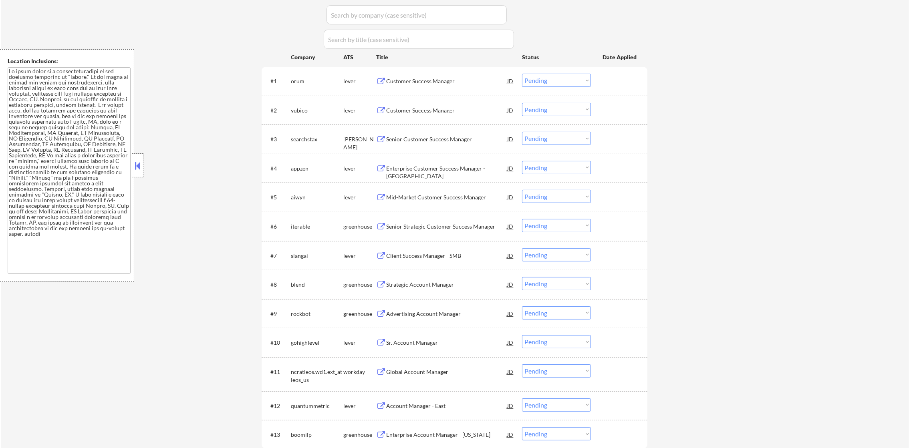
click at [434, 78] on div "Customer Success Manager" at bounding box center [446, 81] width 121 height 8
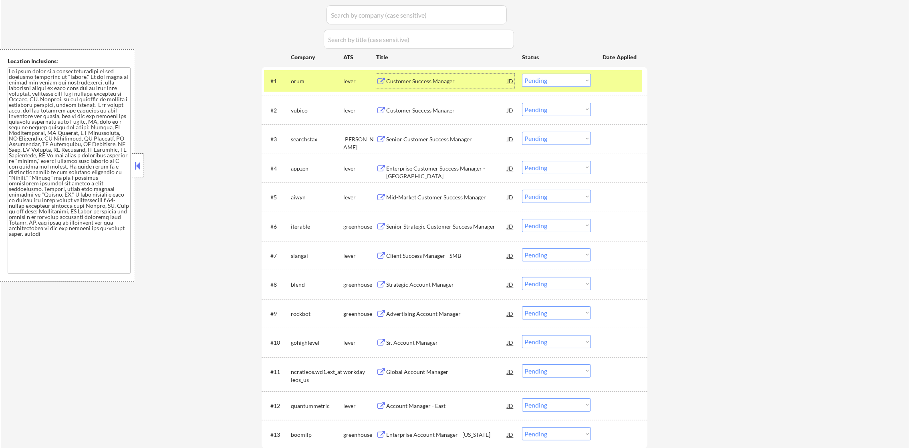
click at [545, 86] on select "Choose an option... Pending Applied Excluded (Questions) Excluded (Expired) Exc…" at bounding box center [556, 80] width 69 height 13
click at [522, 74] on select "Choose an option... Pending Applied Excluded (Questions) Excluded (Expired) Exc…" at bounding box center [556, 80] width 69 height 13
click at [302, 79] on div "orum" at bounding box center [317, 81] width 52 height 8
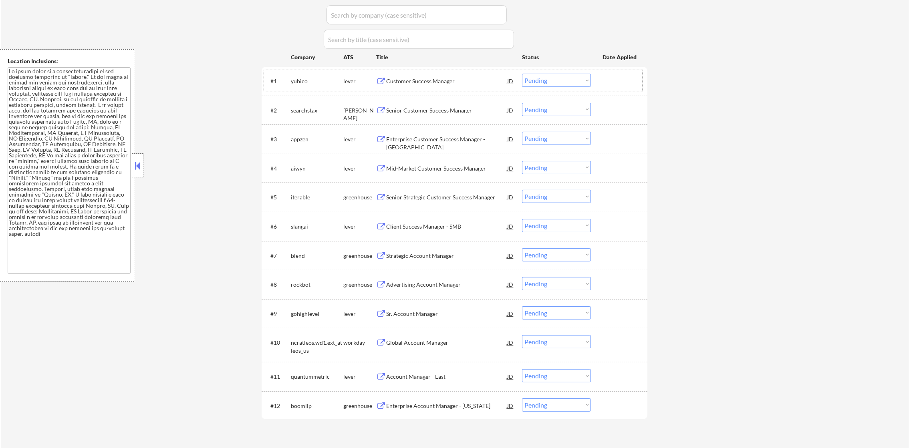
click at [422, 81] on div "Customer Success Manager" at bounding box center [446, 81] width 121 height 8
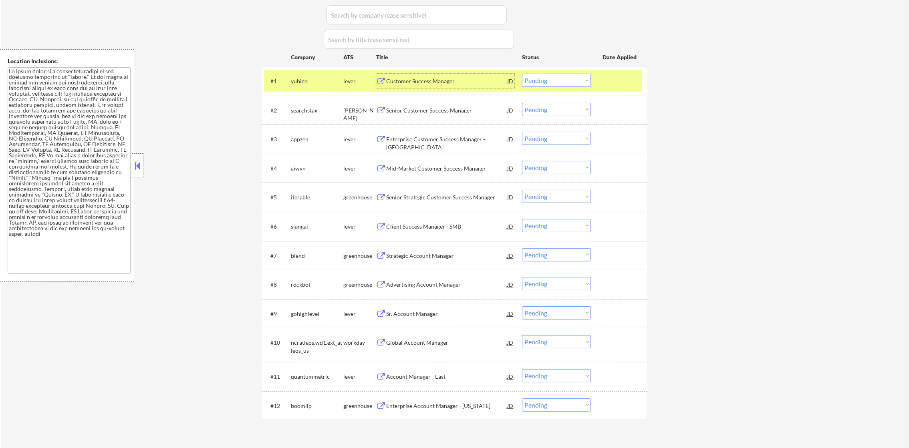
click at [578, 80] on select "Choose an option... Pending Applied Excluded (Questions) Excluded (Expired) Exc…" at bounding box center [556, 80] width 69 height 13
click at [522, 74] on select "Choose an option... Pending Applied Excluded (Questions) Excluded (Expired) Exc…" at bounding box center [556, 80] width 69 height 13
click at [305, 74] on div "yubico" at bounding box center [317, 81] width 52 height 14
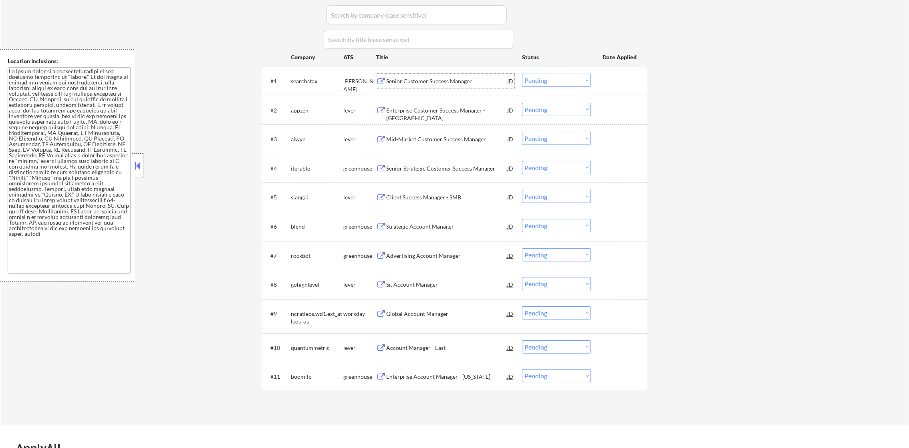
click at [432, 81] on div "Senior Customer Success Manager" at bounding box center [446, 81] width 121 height 8
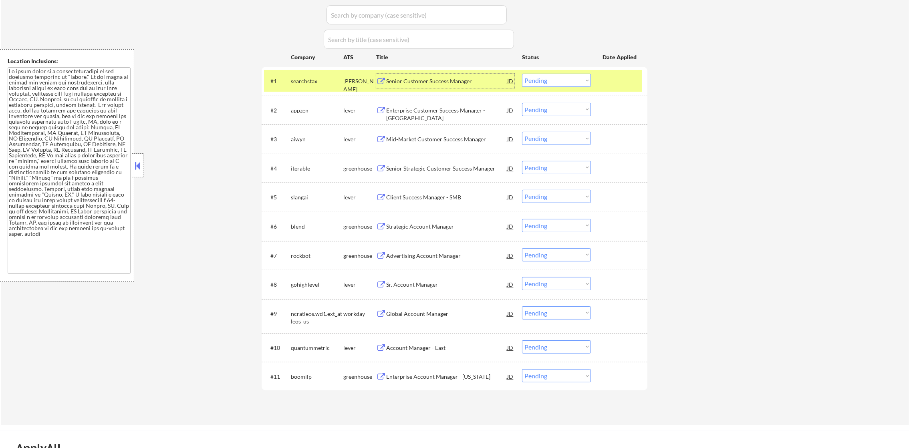
click at [554, 76] on select "Choose an option... Pending Applied Excluded (Questions) Excluded (Expired) Exc…" at bounding box center [556, 80] width 69 height 13
click at [522, 74] on select "Choose an option... Pending Applied Excluded (Questions) Excluded (Expired) Exc…" at bounding box center [556, 80] width 69 height 13
click at [309, 80] on div "searchstax" at bounding box center [317, 81] width 52 height 8
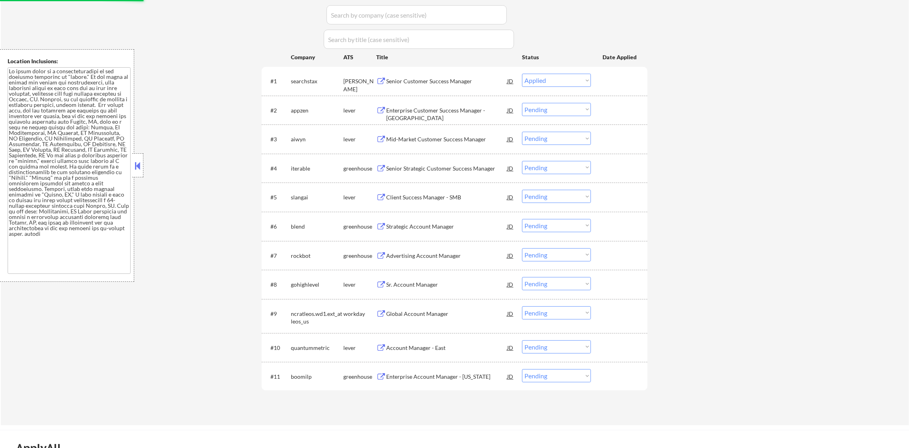
click at [436, 82] on div "Senior Customer Success Manager" at bounding box center [446, 81] width 121 height 8
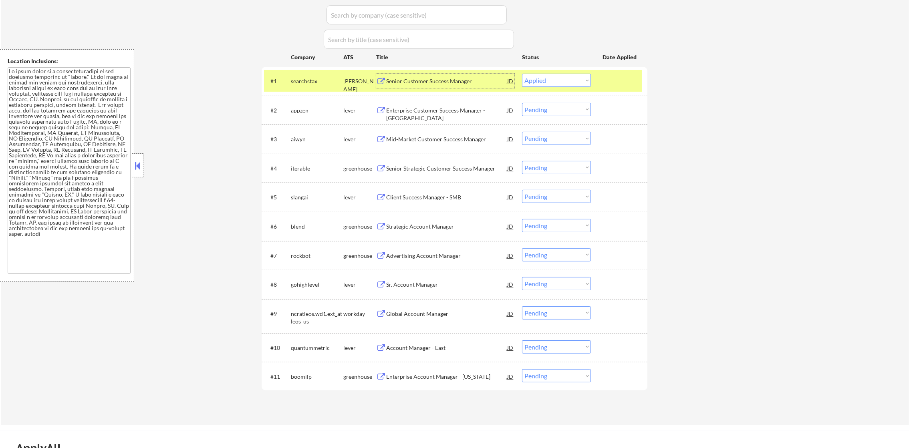
scroll to position [224, 0]
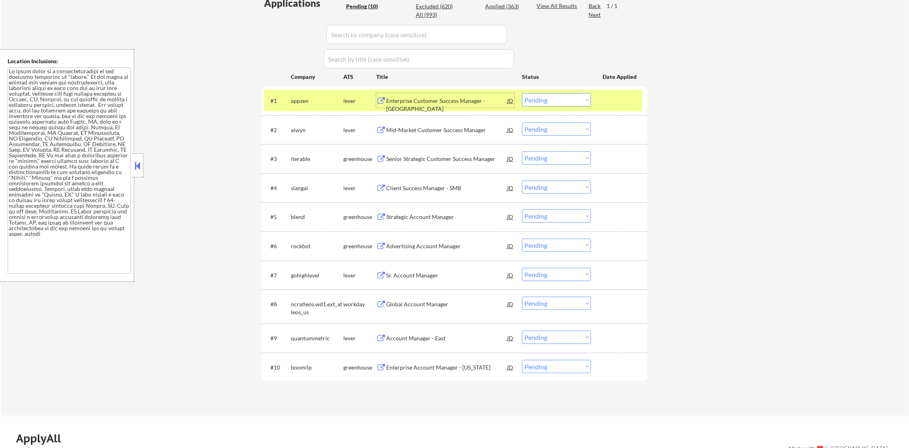
click at [449, 99] on div "Enterprise Customer Success Manager - [GEOGRAPHIC_DATA]" at bounding box center [446, 105] width 121 height 16
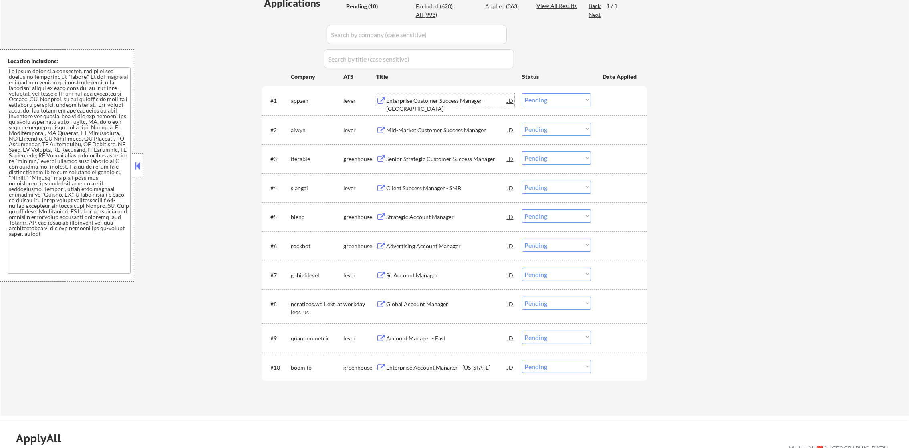
click at [547, 101] on select "Choose an option... Pending Applied Excluded (Questions) Excluded (Expired) Exc…" at bounding box center [556, 99] width 69 height 13
click at [522, 93] on select "Choose an option... Pending Applied Excluded (Questions) Excluded (Expired) Exc…" at bounding box center [556, 99] width 69 height 13
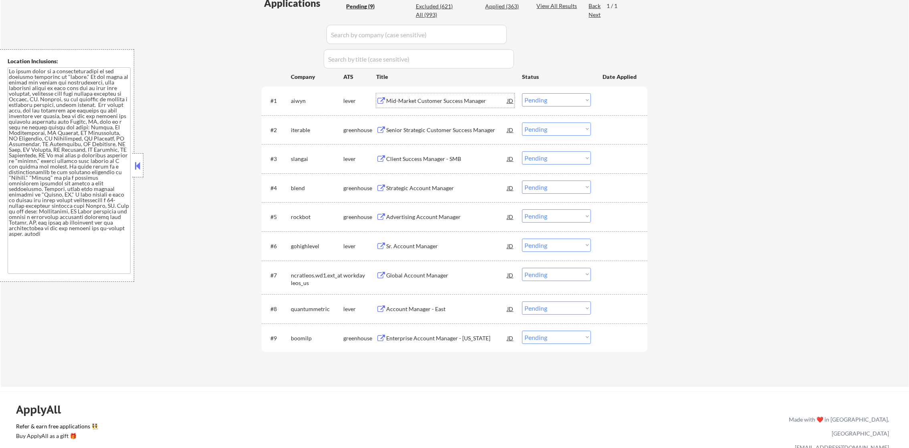
click at [470, 100] on div "Mid-Market Customer Success Manager" at bounding box center [446, 101] width 121 height 8
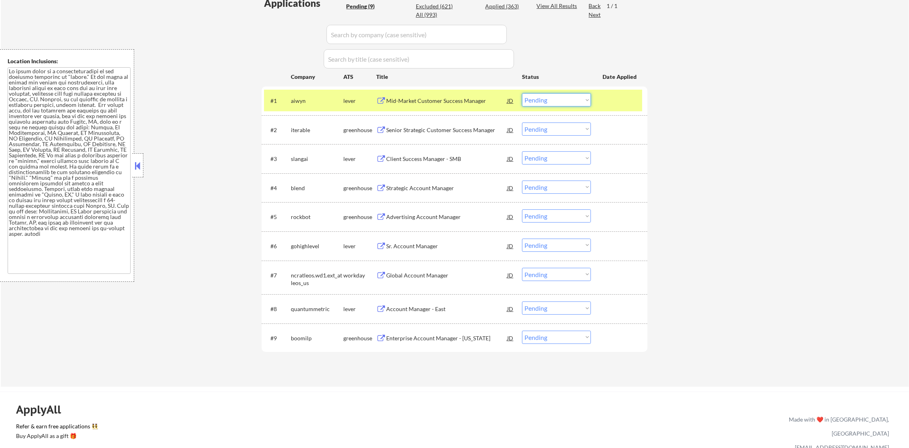
click at [545, 101] on select "Choose an option... Pending Applied Excluded (Questions) Excluded (Expired) Exc…" at bounding box center [556, 99] width 69 height 13
click at [522, 93] on select "Choose an option... Pending Applied Excluded (Questions) Excluded (Expired) Exc…" at bounding box center [556, 99] width 69 height 13
click at [307, 98] on div "aiwyn" at bounding box center [317, 101] width 52 height 8
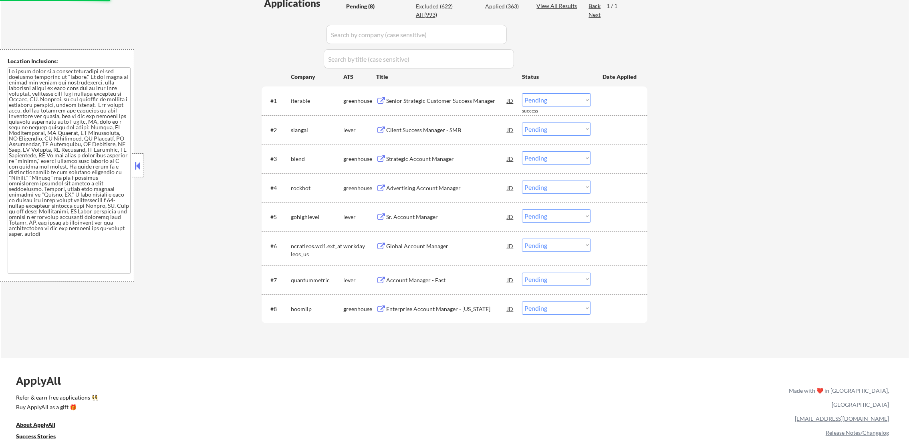
click at [467, 99] on div "Senior Strategic Customer Success Manager" at bounding box center [446, 101] width 121 height 8
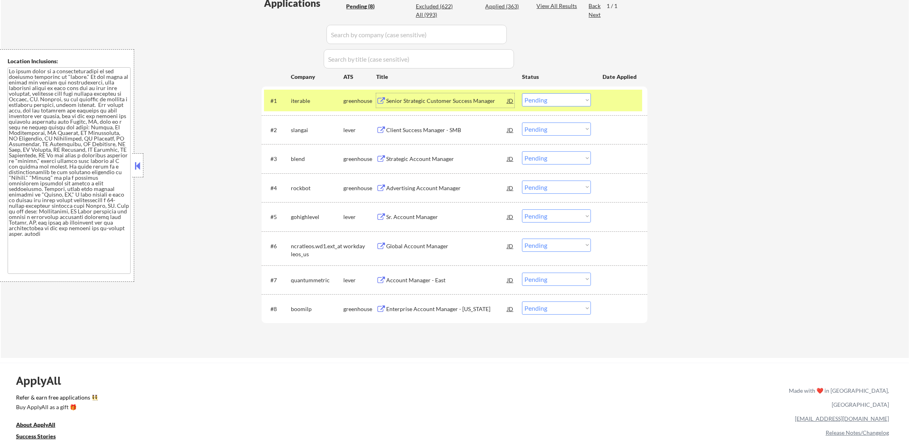
click at [535, 98] on select "Choose an option... Pending Applied Excluded (Questions) Excluded (Expired) Exc…" at bounding box center [556, 99] width 69 height 13
click at [522, 93] on select "Choose an option... Pending Applied Excluded (Questions) Excluded (Expired) Exc…" at bounding box center [556, 99] width 69 height 13
click at [306, 104] on div "iterable" at bounding box center [317, 101] width 52 height 8
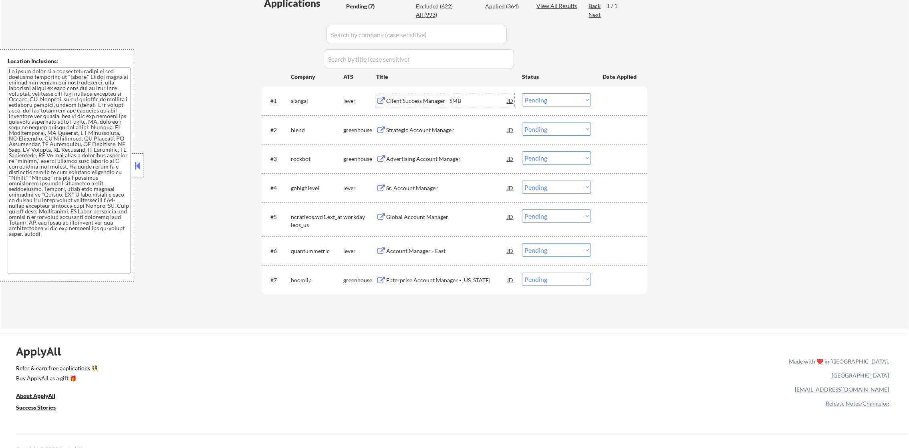
click at [446, 98] on div "Client Success Manager - SMB" at bounding box center [446, 101] width 121 height 8
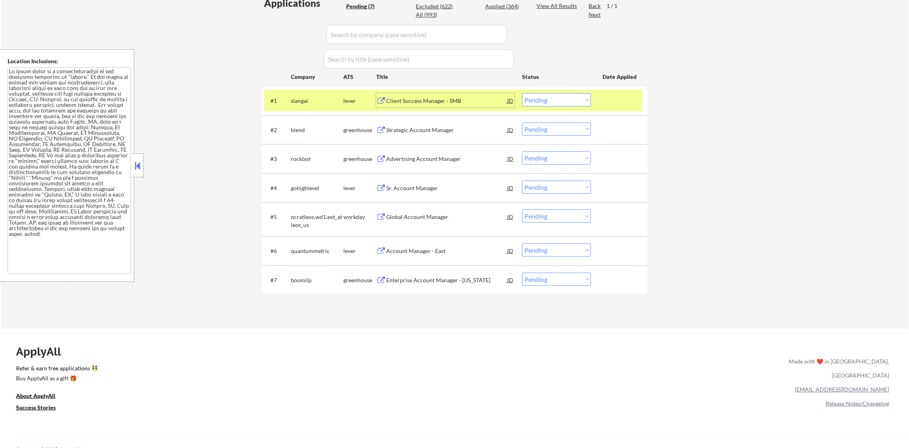
click at [546, 101] on select "Choose an option... Pending Applied Excluded (Questions) Excluded (Expired) Exc…" at bounding box center [556, 99] width 69 height 13
click at [522, 93] on select "Choose an option... Pending Applied Excluded (Questions) Excluded (Expired) Exc…" at bounding box center [556, 99] width 69 height 13
click at [298, 98] on div "slangai" at bounding box center [317, 101] width 52 height 8
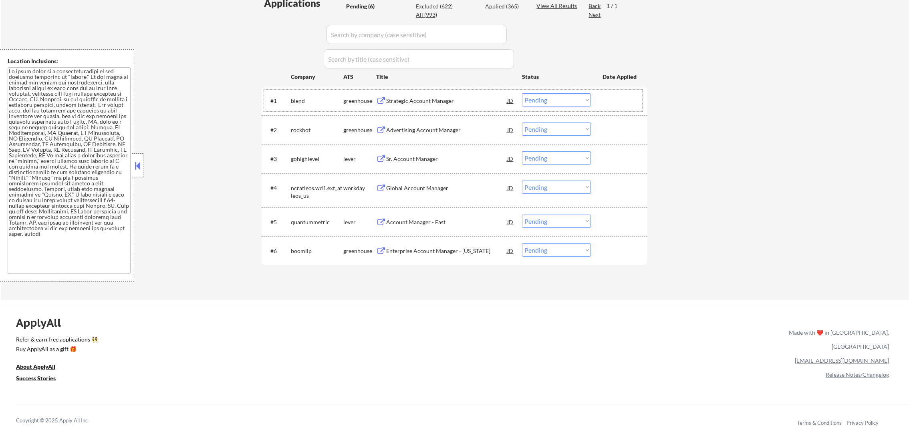
drag, startPoint x: 414, startPoint y: 110, endPoint x: 418, endPoint y: 101, distance: 9.9
click at [415, 109] on div "#1 blend greenhouse Strategic Account Manager JD Choose an option... Pending Ap…" at bounding box center [453, 101] width 378 height 22
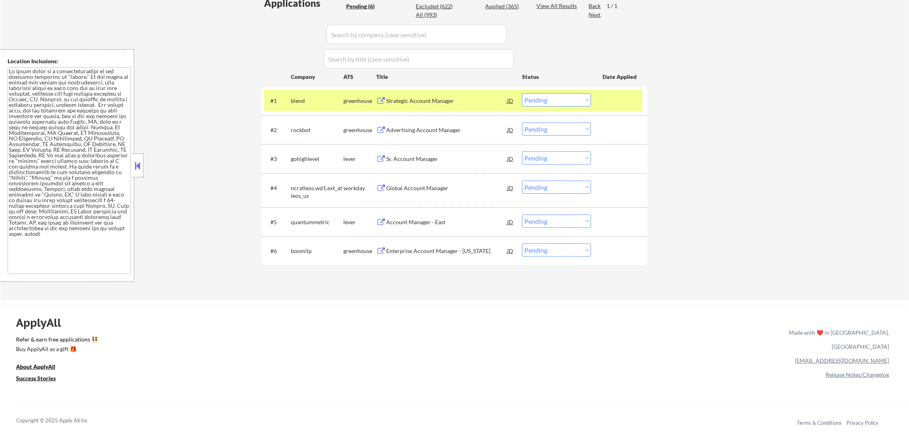
click at [418, 101] on div "Strategic Account Manager" at bounding box center [446, 101] width 121 height 8
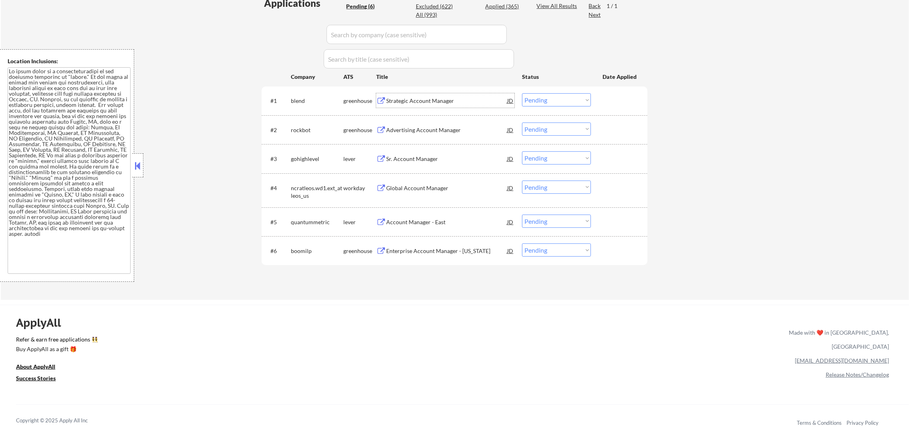
click at [549, 98] on select "Choose an option... Pending Applied Excluded (Questions) Excluded (Expired) Exc…" at bounding box center [556, 99] width 69 height 13
click at [522, 93] on select "Choose an option... Pending Applied Excluded (Questions) Excluded (Expired) Exc…" at bounding box center [556, 99] width 69 height 13
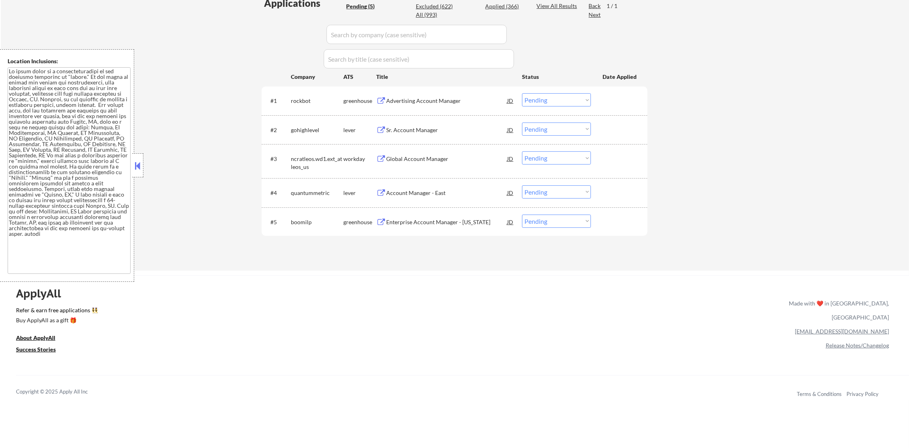
click at [455, 104] on div "Advertising Account Manager" at bounding box center [446, 101] width 121 height 8
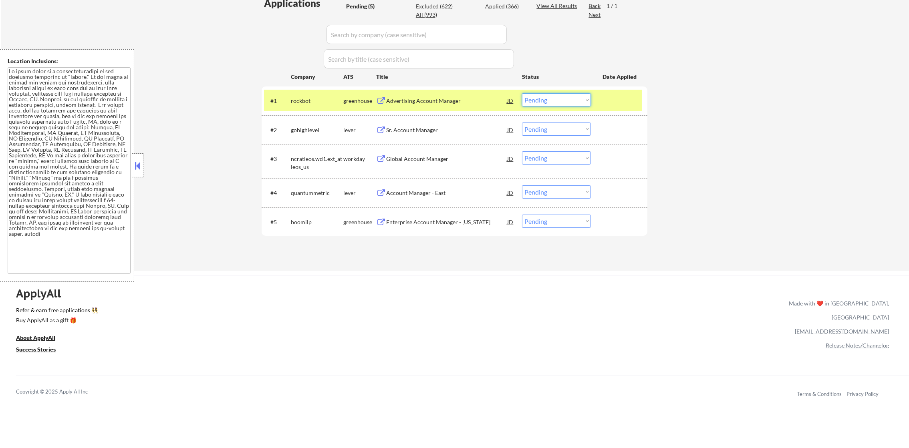
click at [543, 107] on div "#1 rockbot greenhouse Advertising Account Manager JD Choose an option... Pendin…" at bounding box center [453, 101] width 378 height 22
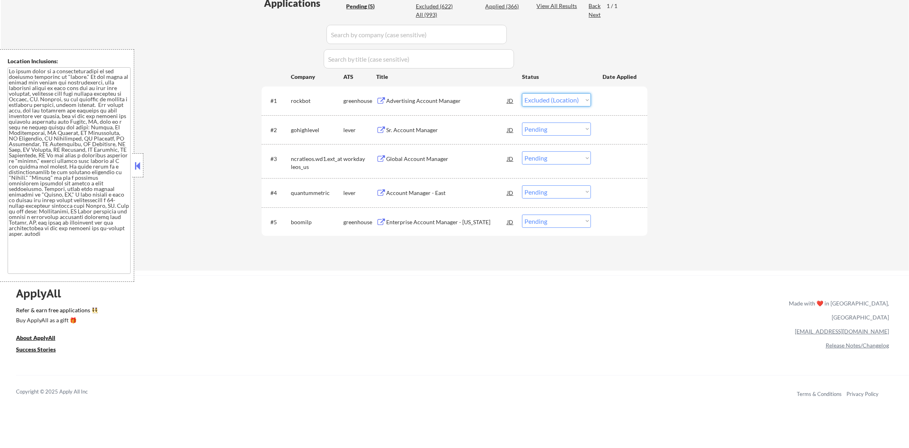
click at [522, 93] on select "Choose an option... Pending Applied Excluded (Questions) Excluded (Expired) Exc…" at bounding box center [556, 99] width 69 height 13
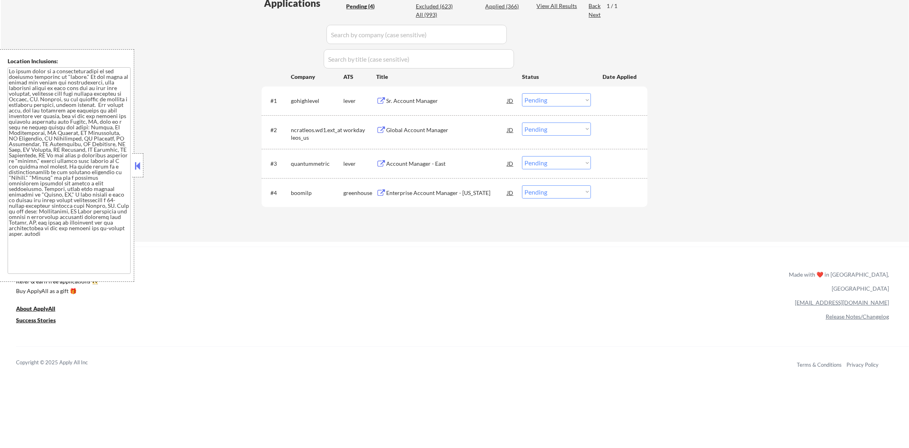
click at [422, 94] on div "Sr. Account Manager" at bounding box center [446, 100] width 121 height 14
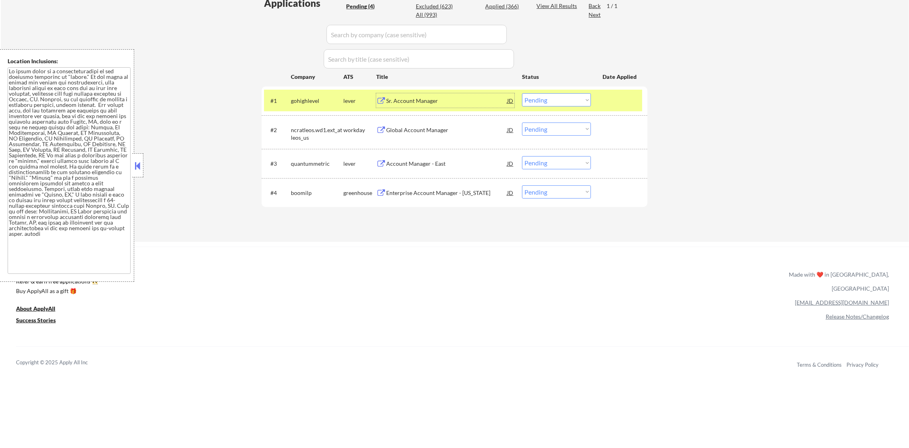
click at [553, 105] on select "Choose an option... Pending Applied Excluded (Questions) Excluded (Expired) Exc…" at bounding box center [556, 99] width 69 height 13
click at [522, 93] on select "Choose an option... Pending Applied Excluded (Questions) Excluded (Expired) Exc…" at bounding box center [556, 99] width 69 height 13
click at [301, 100] on div "gohighlevel" at bounding box center [317, 101] width 52 height 8
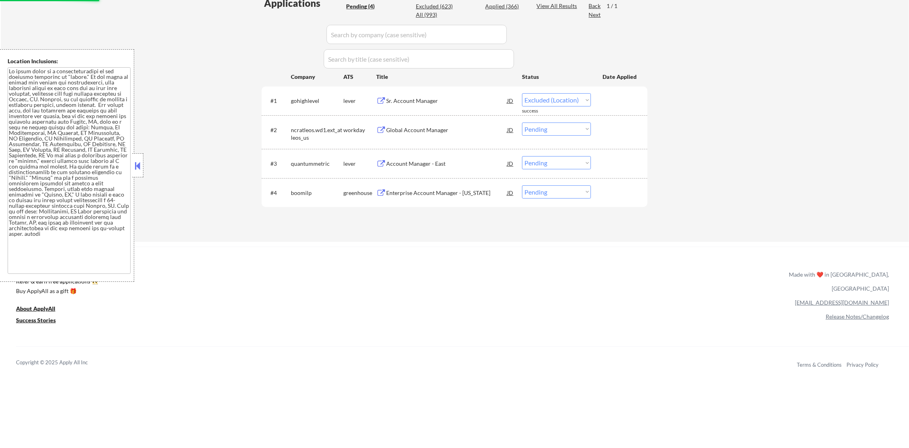
select select ""pending""
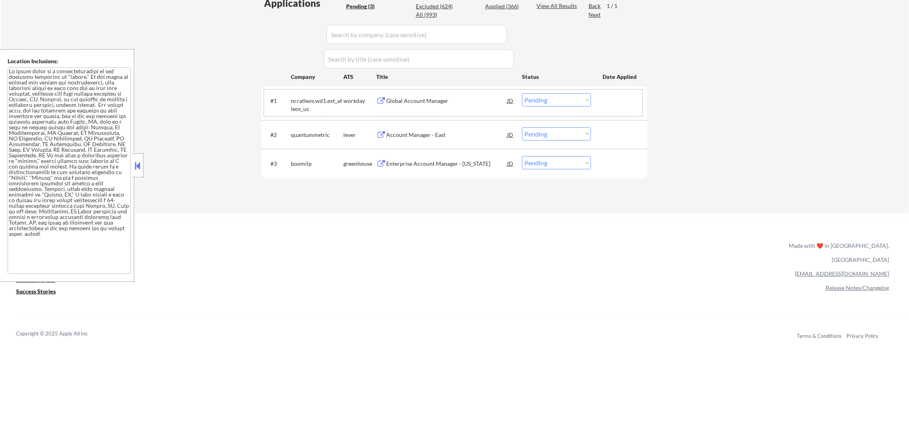
click at [529, 132] on select "Choose an option... Pending Applied Excluded (Questions) Excluded (Expired) Exc…" at bounding box center [556, 133] width 69 height 13
click at [522, 127] on select "Choose an option... Pending Applied Excluded (Questions) Excluded (Expired) Exc…" at bounding box center [556, 133] width 69 height 13
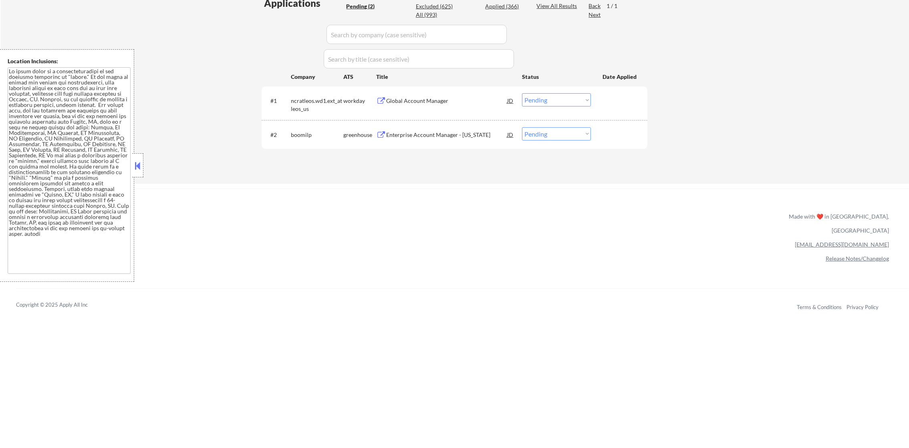
click at [429, 134] on div "Enterprise Account Manager - [US_STATE]" at bounding box center [446, 135] width 121 height 8
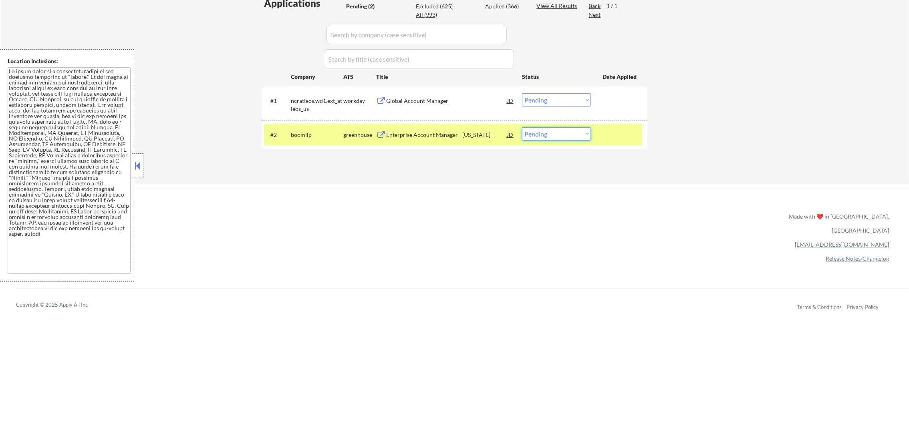
drag, startPoint x: 548, startPoint y: 131, endPoint x: 547, endPoint y: 137, distance: 6.6
click at [547, 137] on select "Choose an option... Pending Applied Excluded (Questions) Excluded (Expired) Exc…" at bounding box center [556, 133] width 69 height 13
select select ""excluded__location_""
click at [522, 127] on select "Choose an option... Pending Applied Excluded (Questions) Excluded (Expired) Exc…" at bounding box center [556, 133] width 69 height 13
drag, startPoint x: 310, startPoint y: 137, endPoint x: 344, endPoint y: 122, distance: 36.9
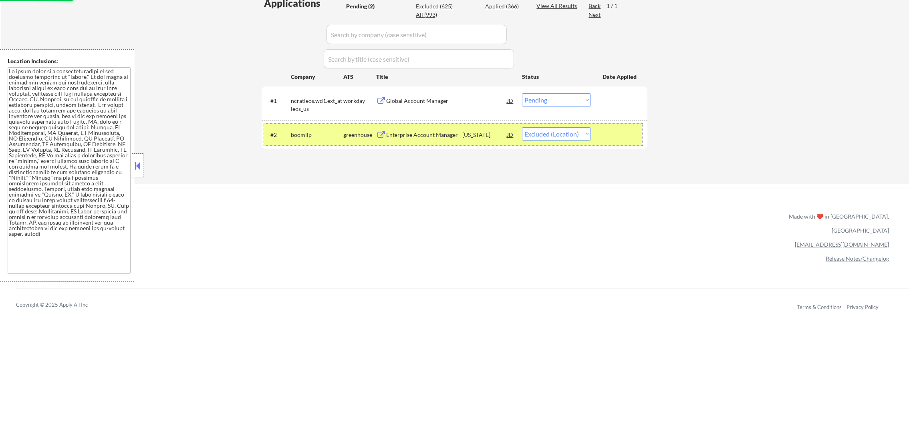
click at [310, 137] on div "boomilp" at bounding box center [317, 135] width 52 height 8
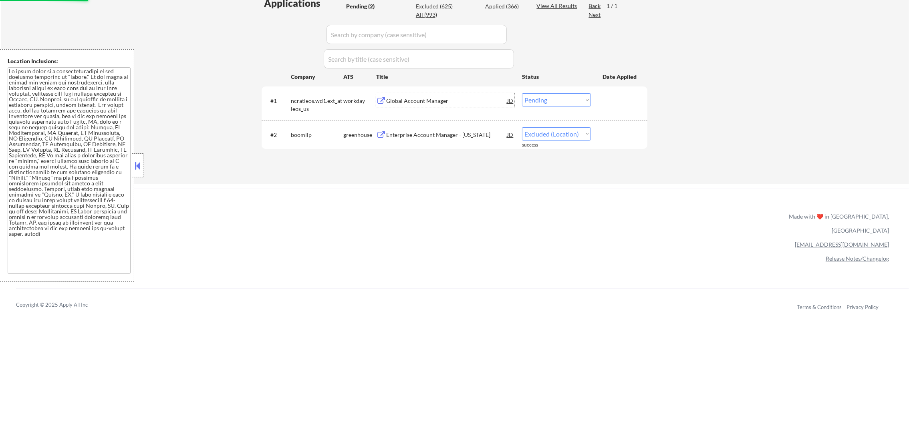
click at [422, 99] on div "Global Account Manager" at bounding box center [446, 101] width 121 height 8
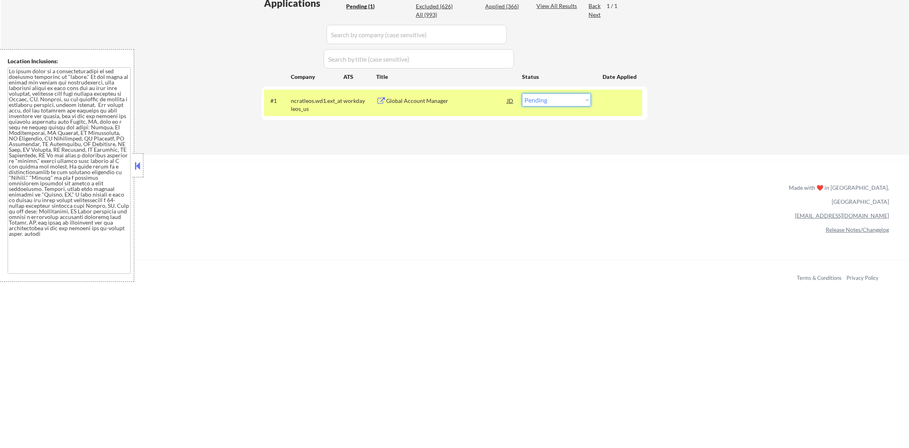
drag, startPoint x: 566, startPoint y: 103, endPoint x: 566, endPoint y: 107, distance: 4.4
click at [566, 103] on select "Choose an option... Pending Applied Excluded (Questions) Excluded (Expired) Exc…" at bounding box center [556, 99] width 69 height 13
click at [522, 93] on select "Choose an option... Pending Applied Excluded (Questions) Excluded (Expired) Exc…" at bounding box center [556, 99] width 69 height 13
click at [330, 101] on div "ncratleos.wd1.ext_atleos_us" at bounding box center [317, 105] width 52 height 16
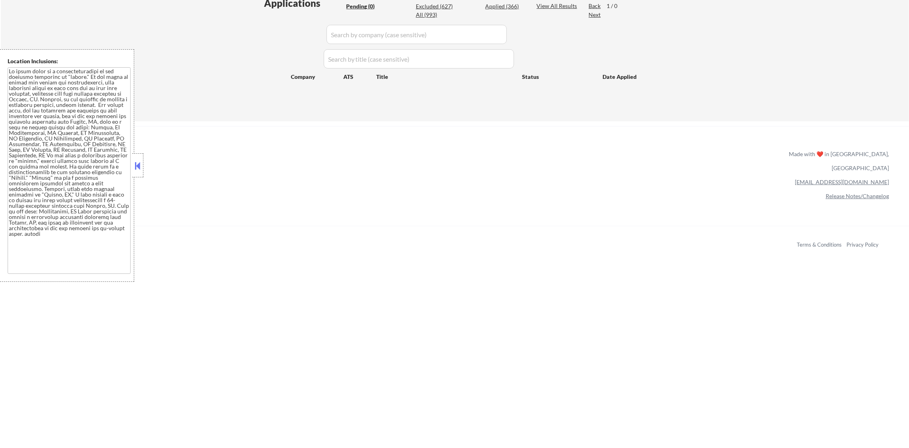
scroll to position [204, 0]
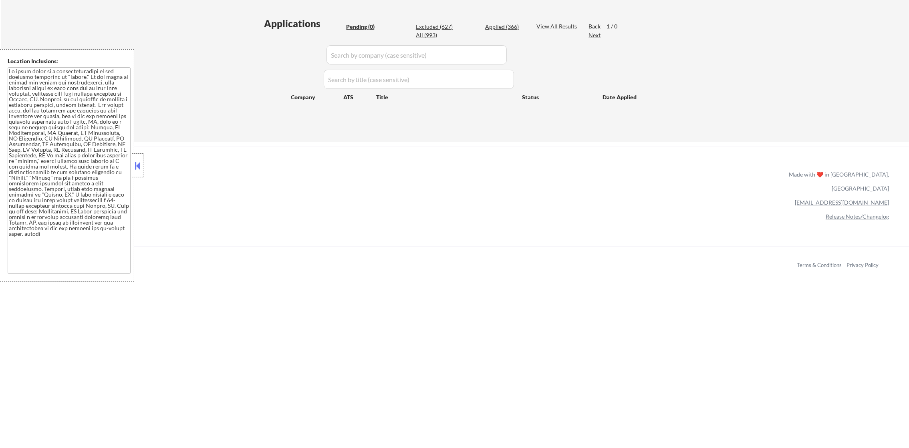
drag, startPoint x: 492, startPoint y: 31, endPoint x: 496, endPoint y: 26, distance: 7.4
click at [494, 29] on div "Pending (0) Excluded (627) Applied (366) All (993)" at bounding box center [435, 31] width 179 height 17
click at [498, 24] on div "Applied (366)" at bounding box center [505, 27] width 40 height 8
select select ""applied""
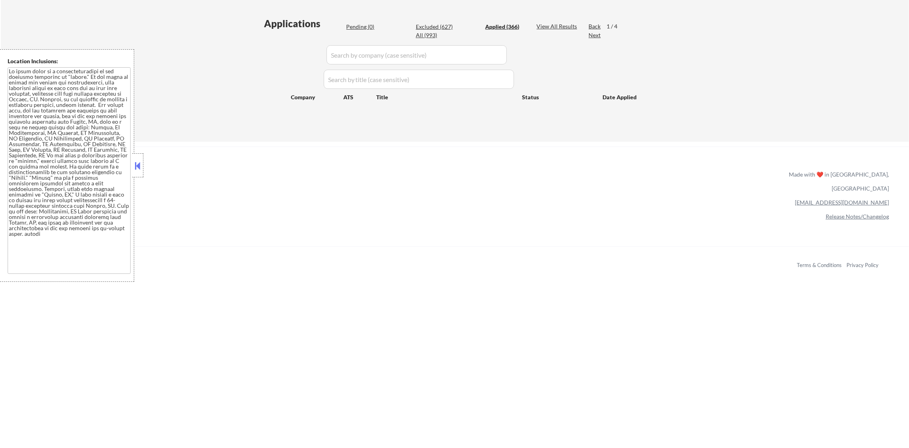
select select ""applied""
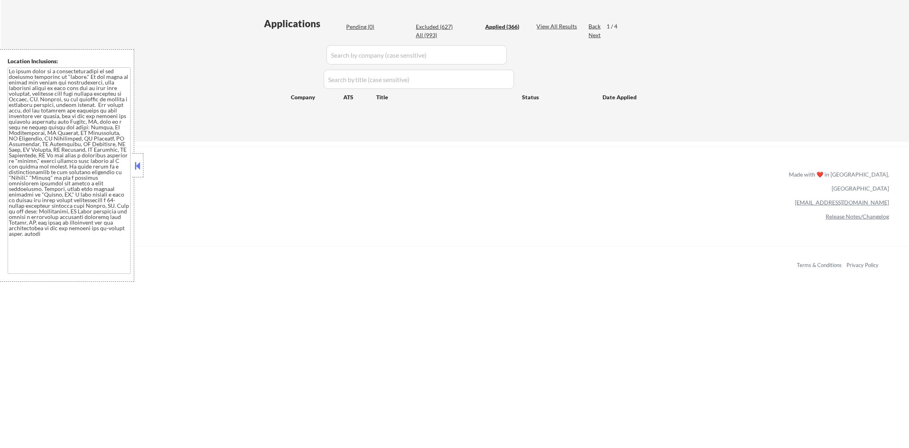
select select ""applied""
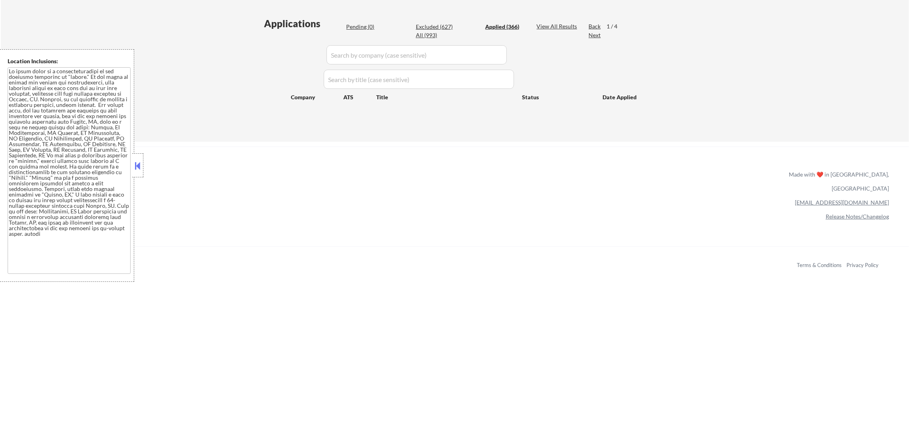
select select ""applied""
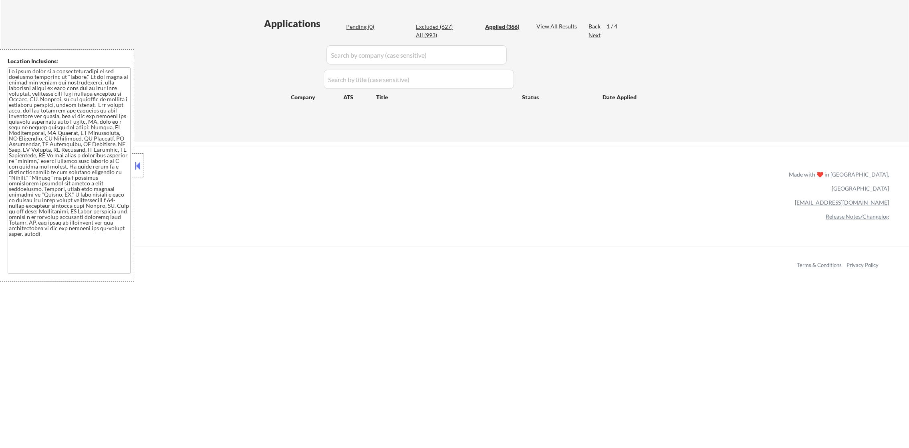
select select ""applied""
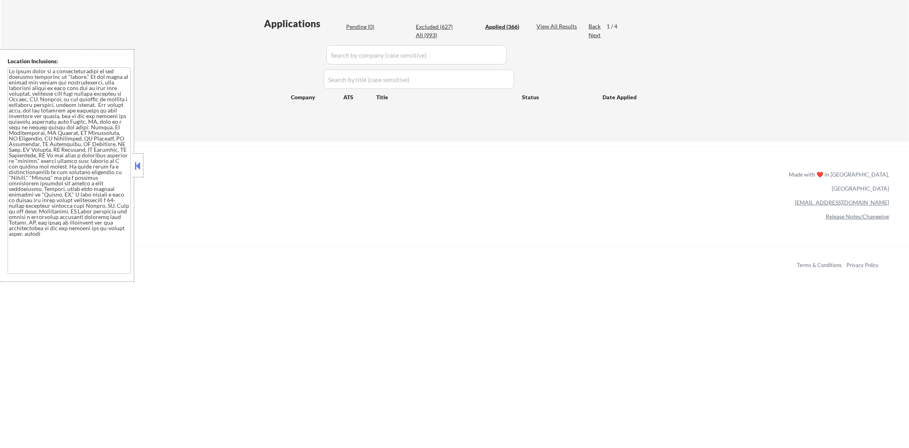
select select ""applied""
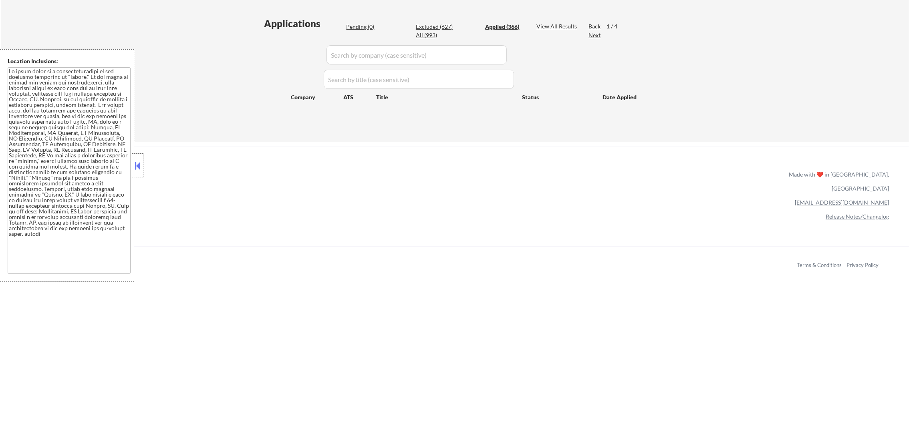
select select ""applied""
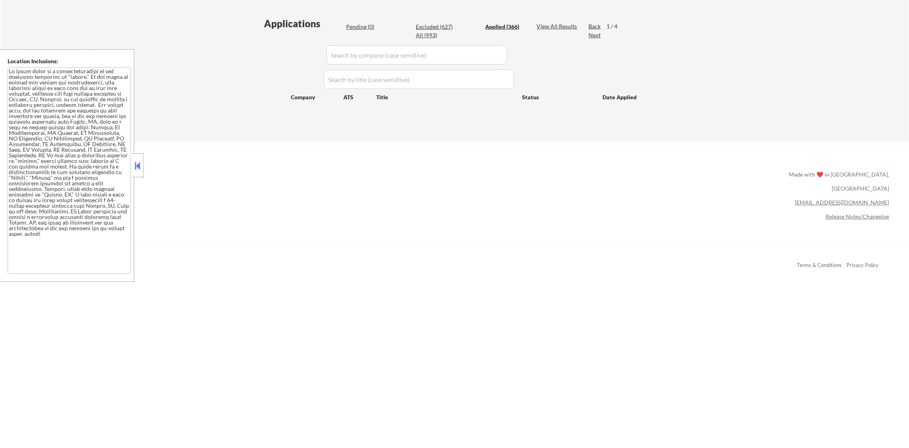
select select ""applied""
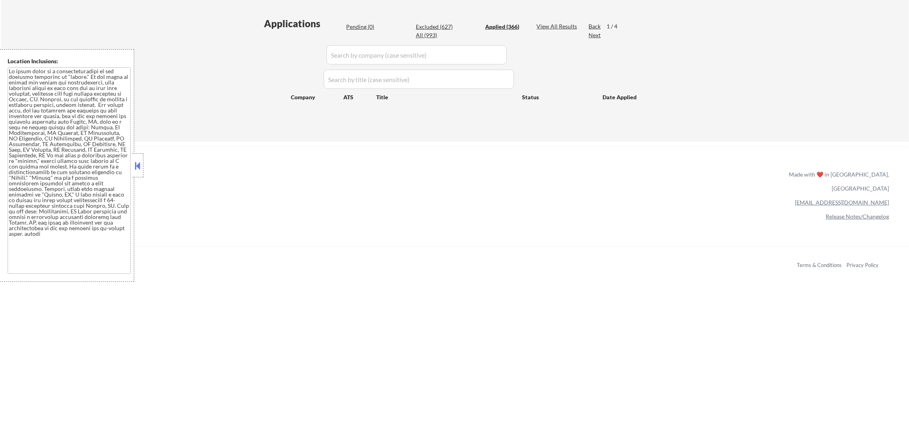
select select ""applied""
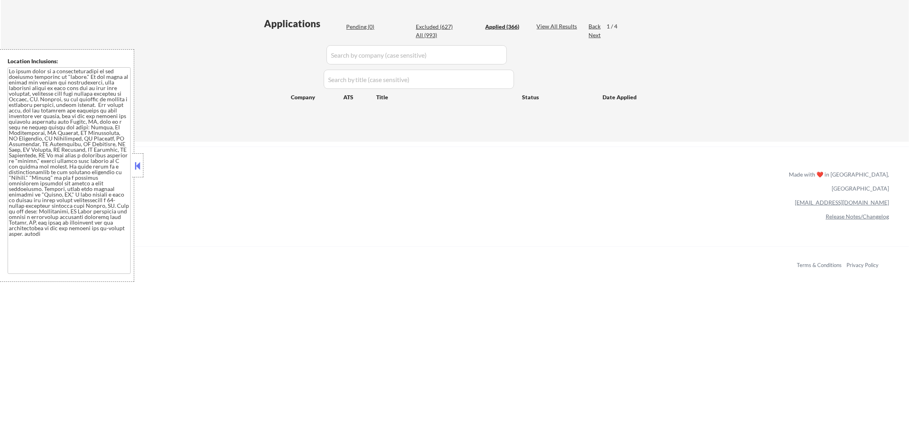
select select ""applied""
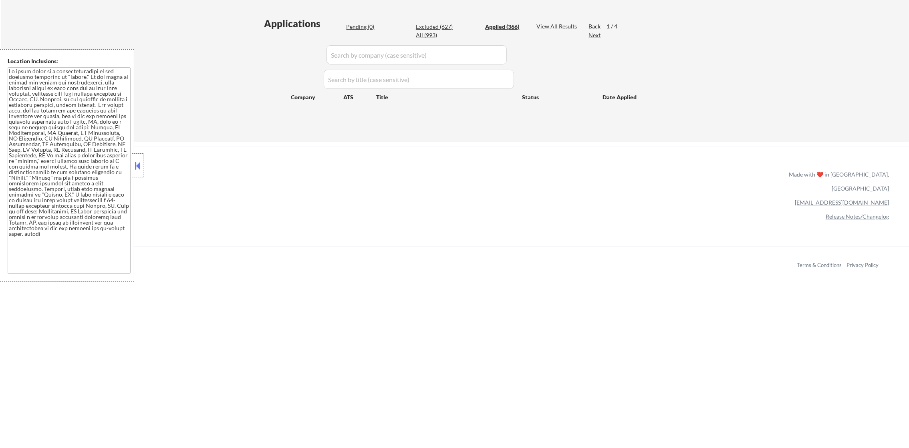
select select ""applied""
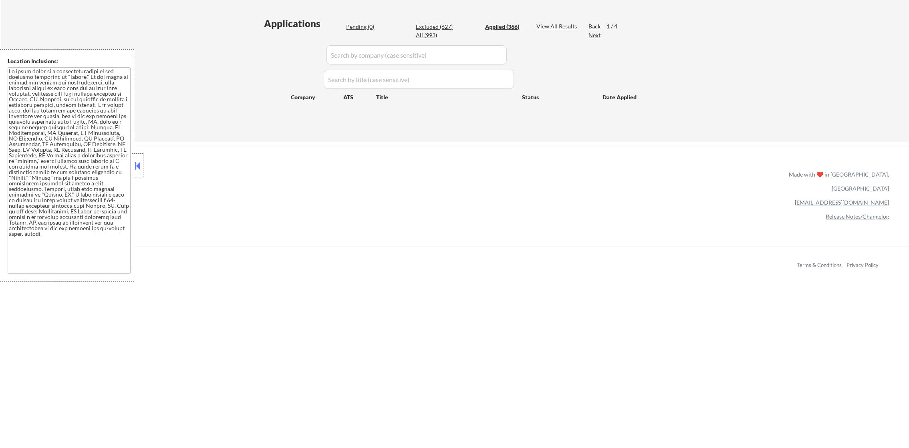
select select ""applied""
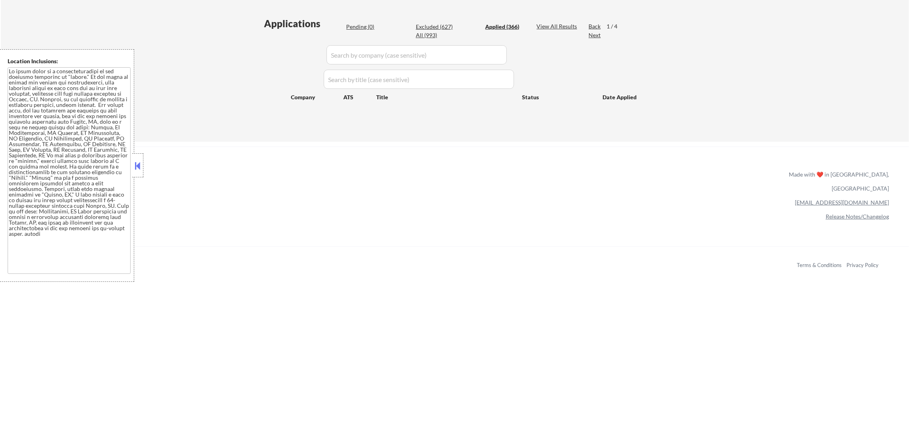
select select ""applied""
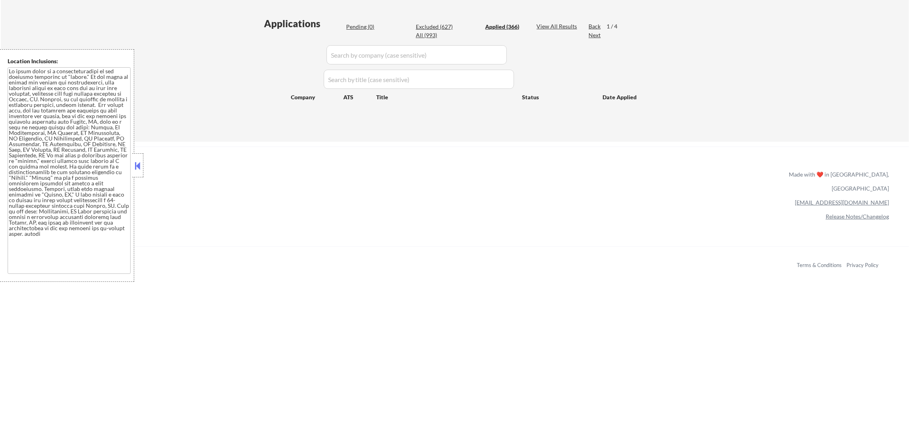
select select ""applied""
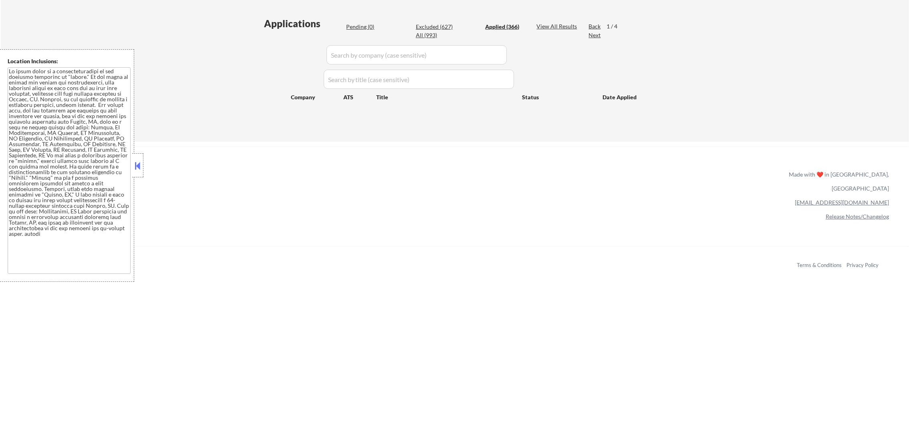
select select ""applied""
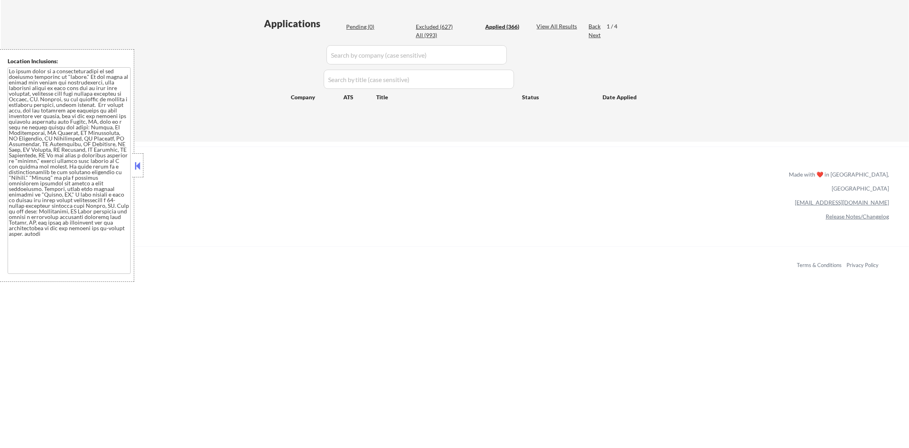
select select ""applied""
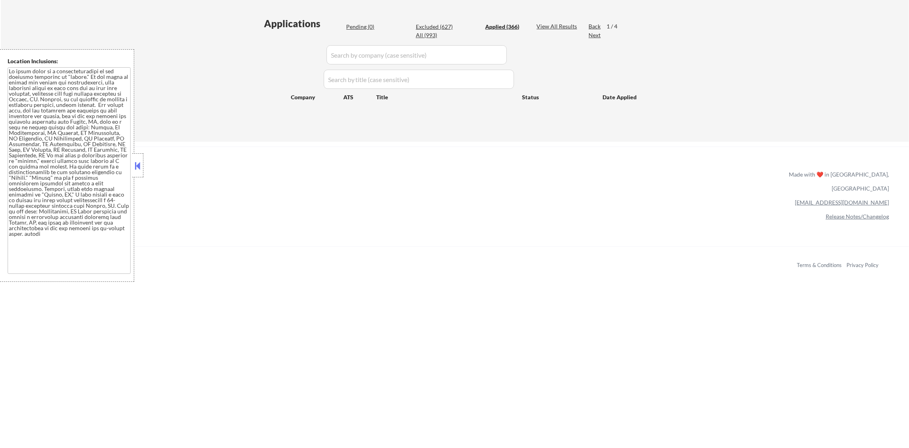
select select ""applied""
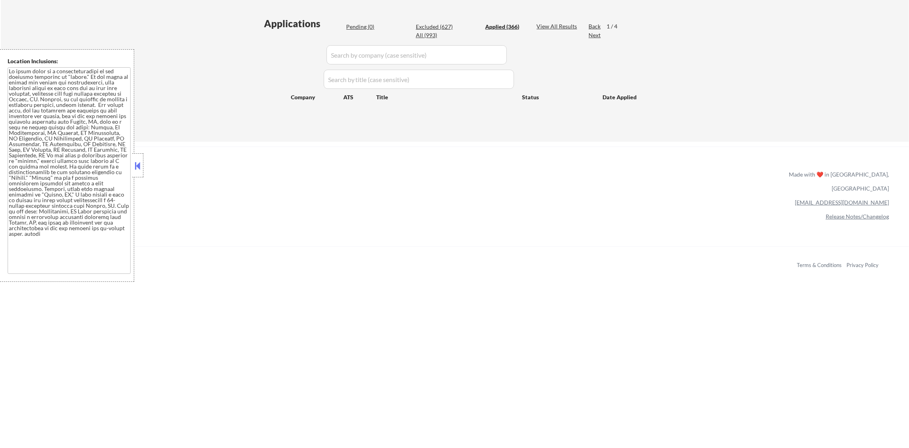
select select ""applied""
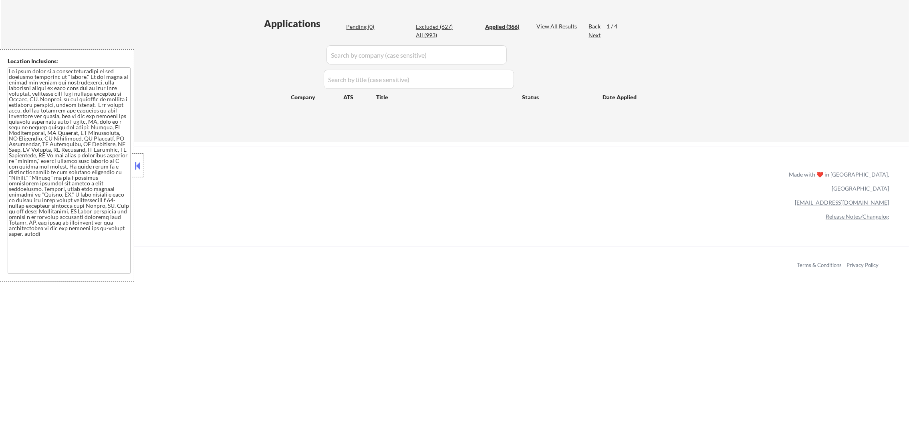
select select ""applied""
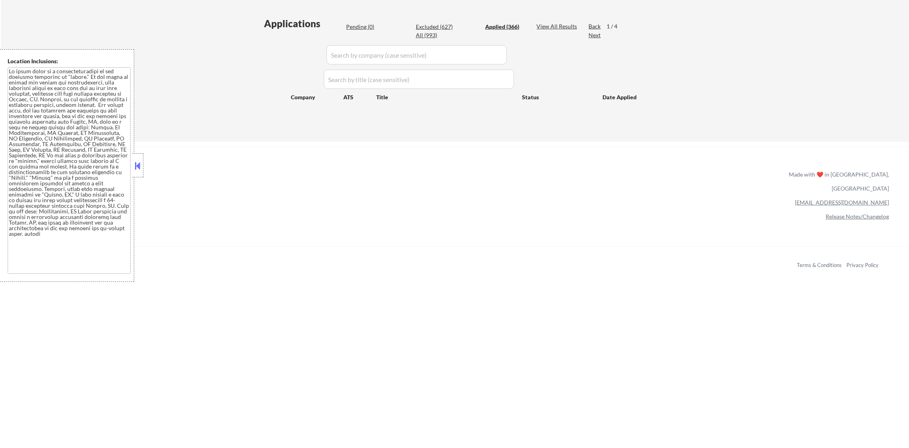
select select ""applied""
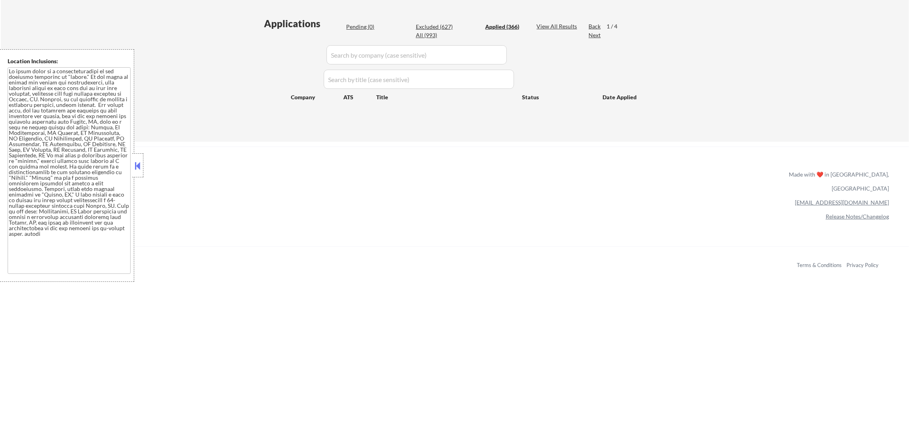
select select ""applied""
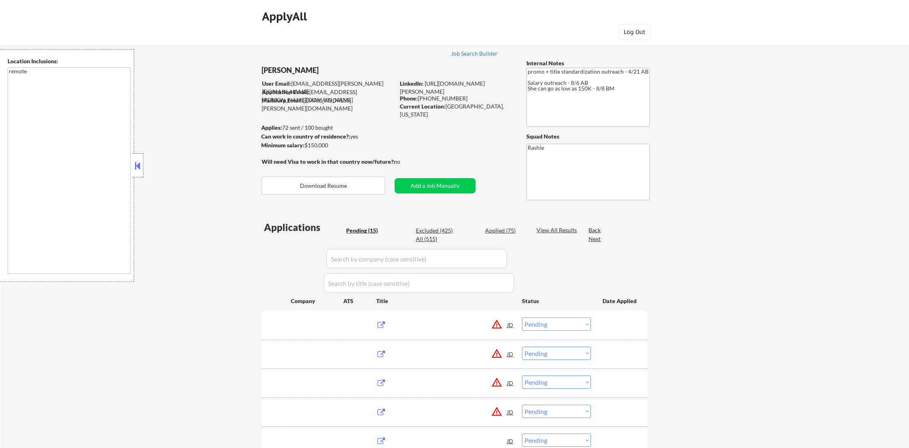
select select ""pending""
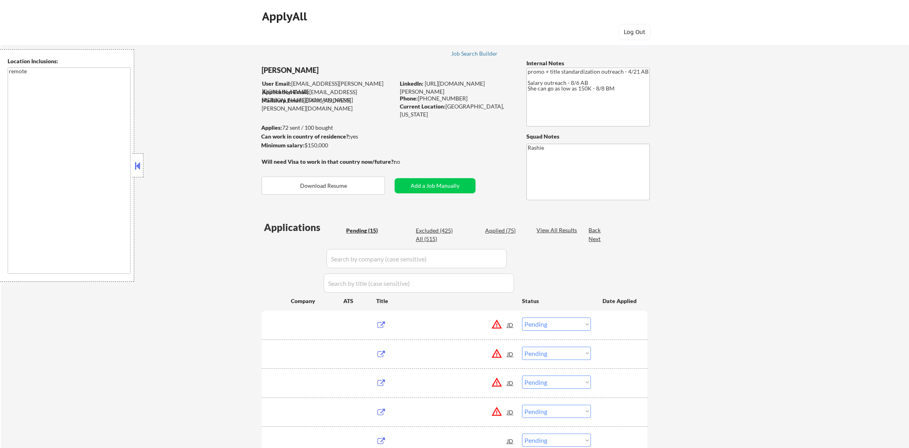
select select ""pending""
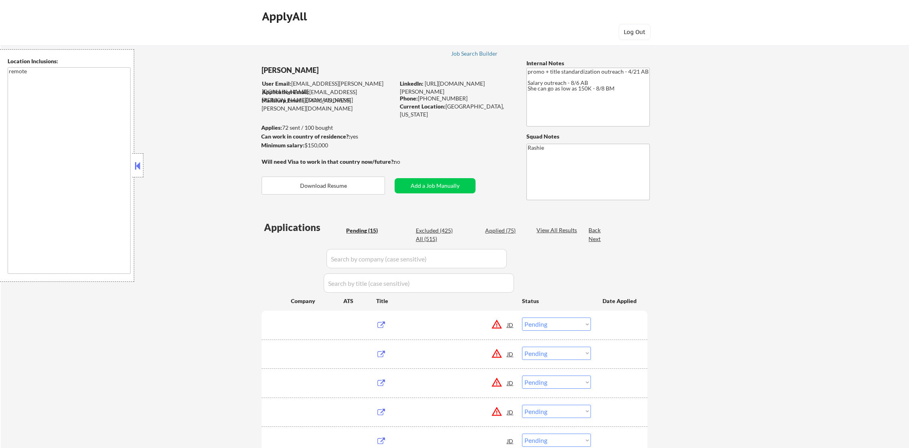
select select ""pending""
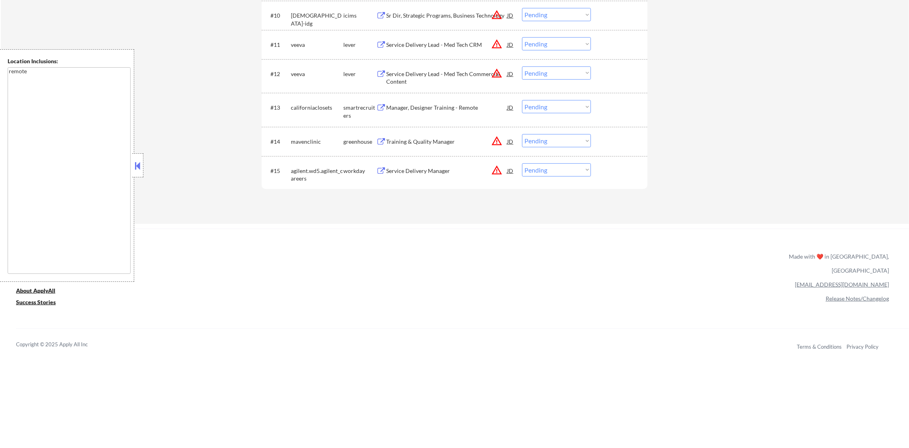
scroll to position [606, 0]
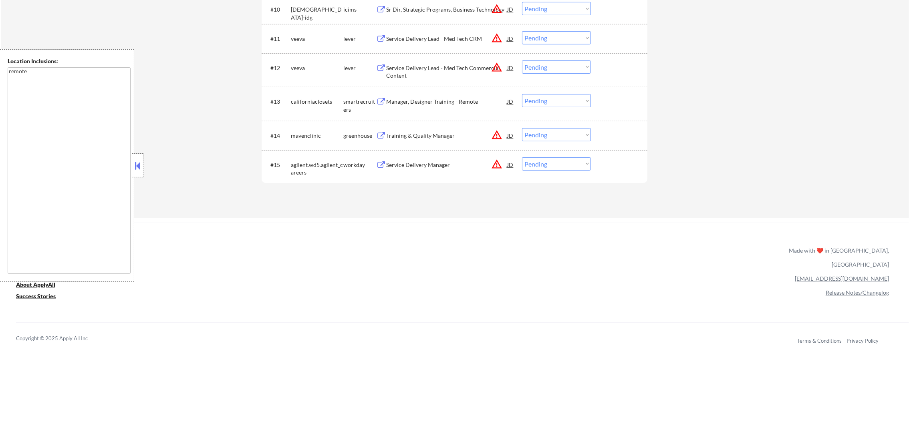
click at [424, 167] on div "Service Delivery Manager" at bounding box center [446, 165] width 121 height 8
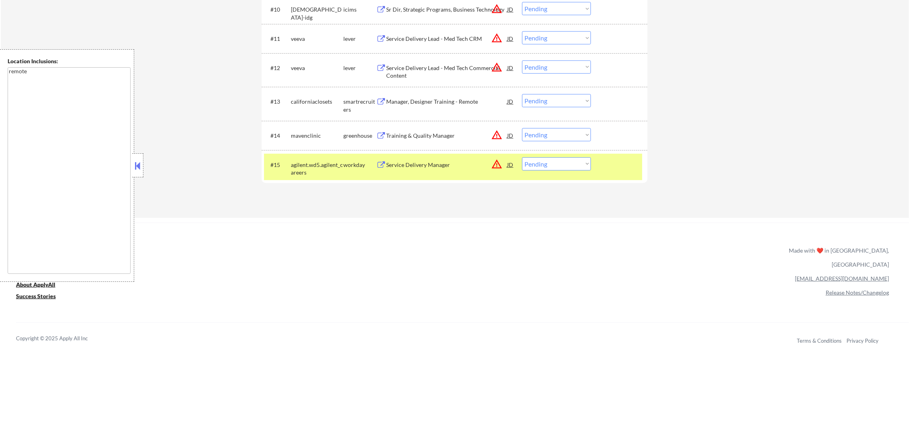
select select ""pending""
